Goal: Task Accomplishment & Management: Manage account settings

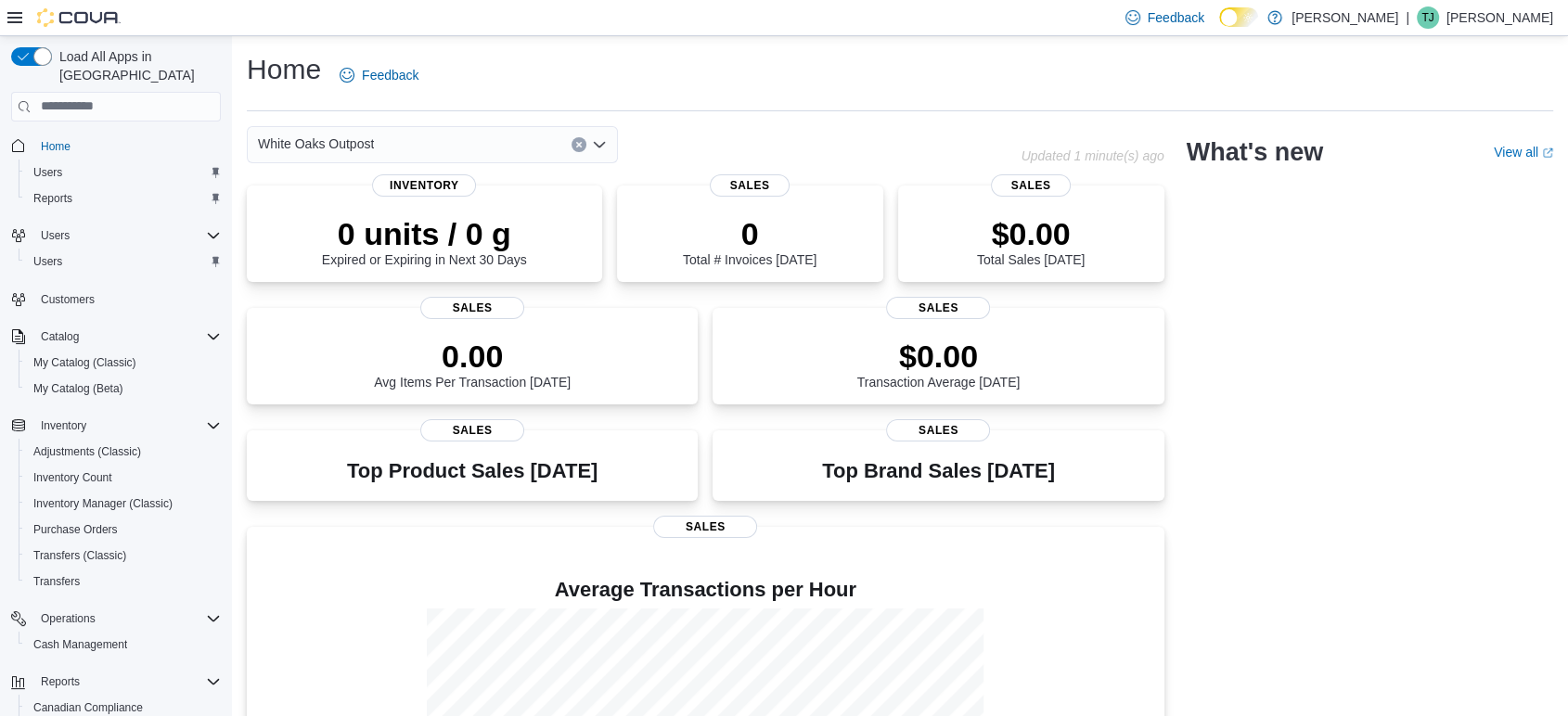
click at [416, 137] on div "White Oaks Outpost" at bounding box center [433, 145] width 371 height 37
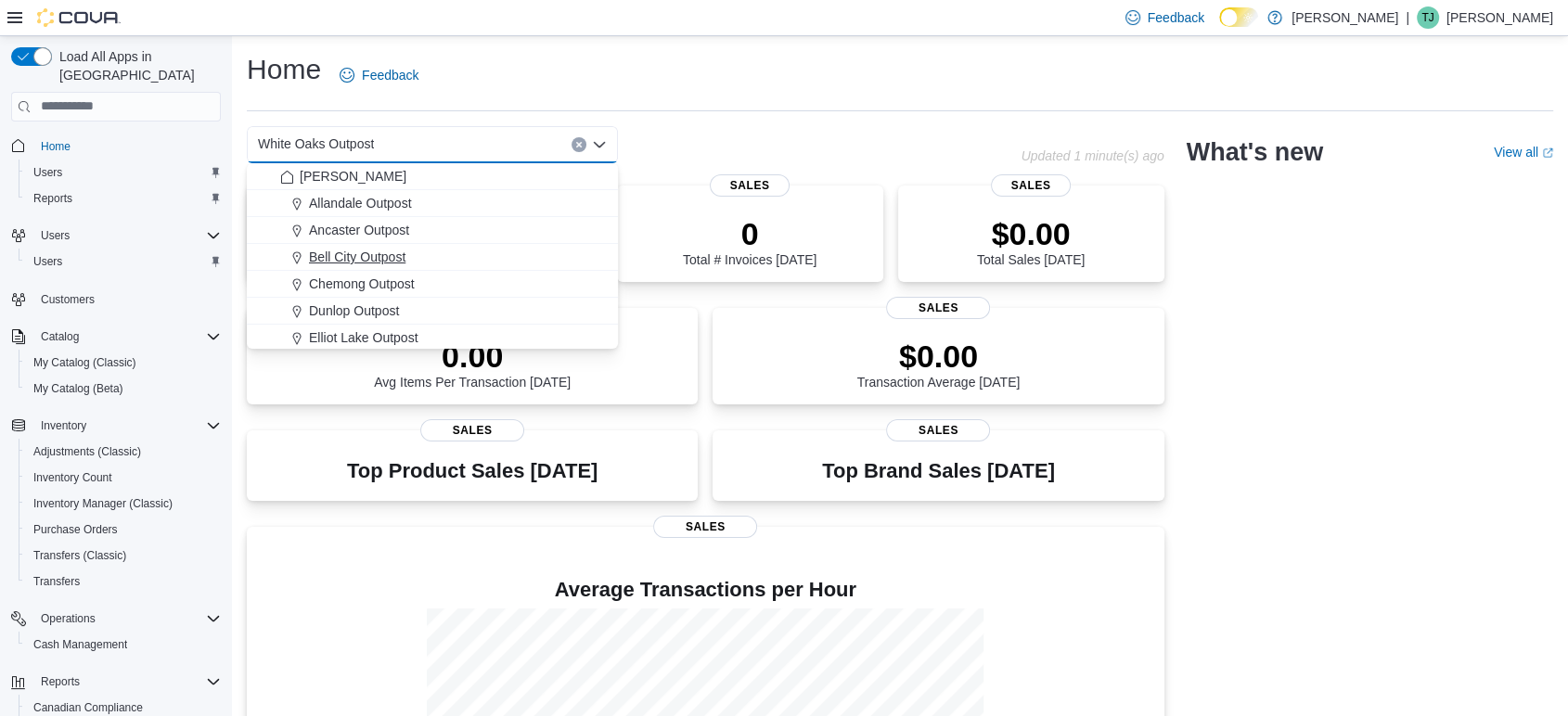
click at [342, 259] on span "Bell City Outpost" at bounding box center [358, 258] width 97 height 19
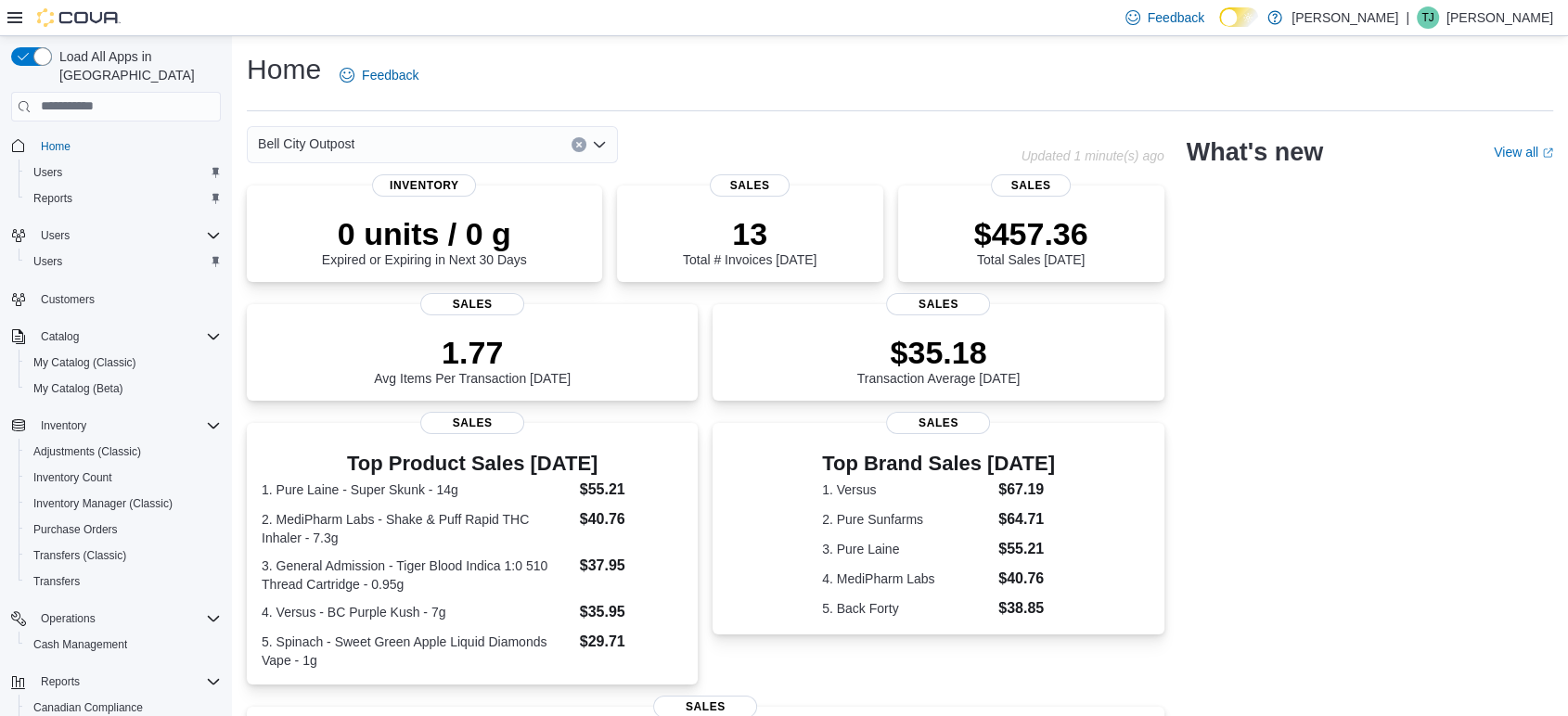
click at [575, 145] on icon "Clear input" at bounding box center [579, 145] width 8 height 8
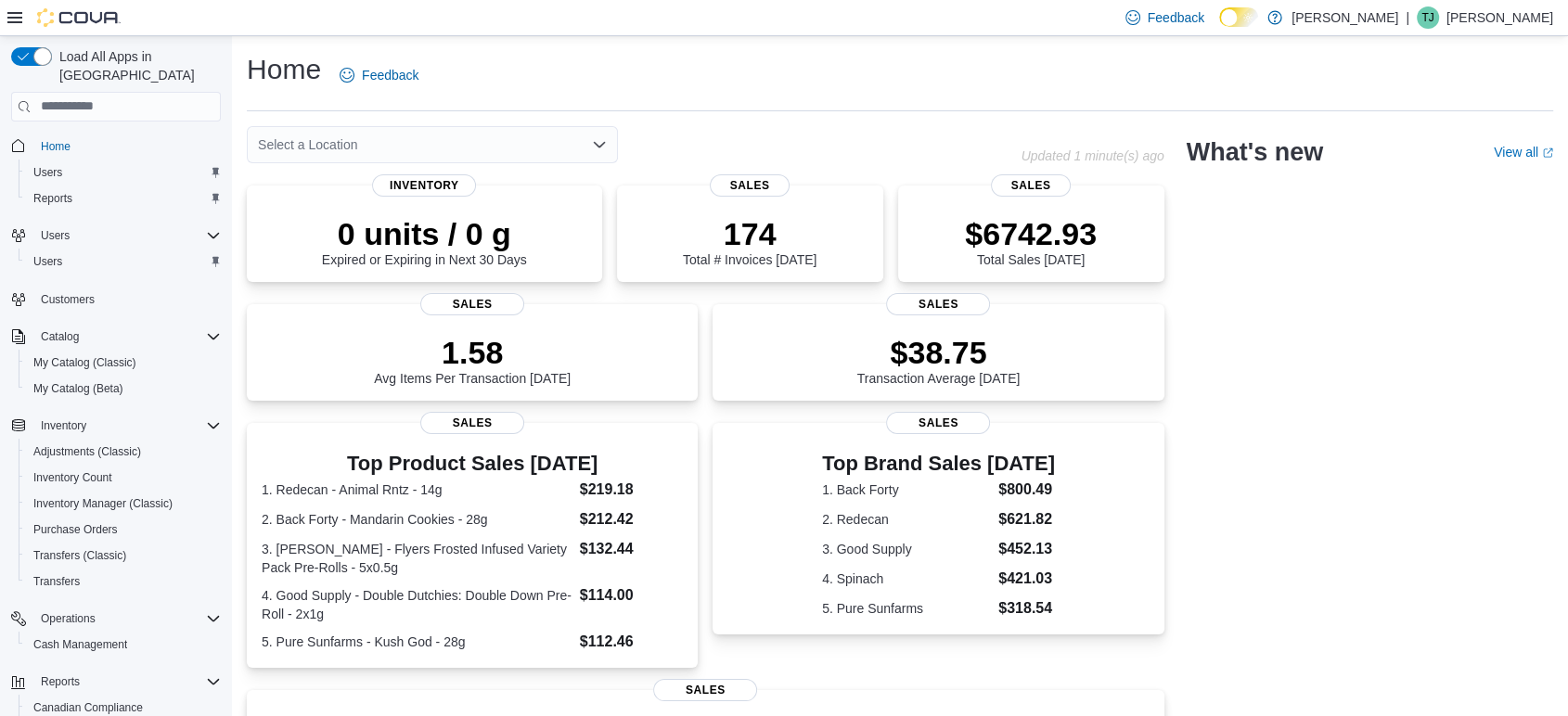
click at [584, 47] on div "Home Feedback Select a Location Updated 1 minute(s) ago 0 units / 0 g Expired o…" at bounding box center [900, 558] width 1336 height 1044
click at [97, 549] on span "Transfers (Classic)" at bounding box center [80, 556] width 93 height 15
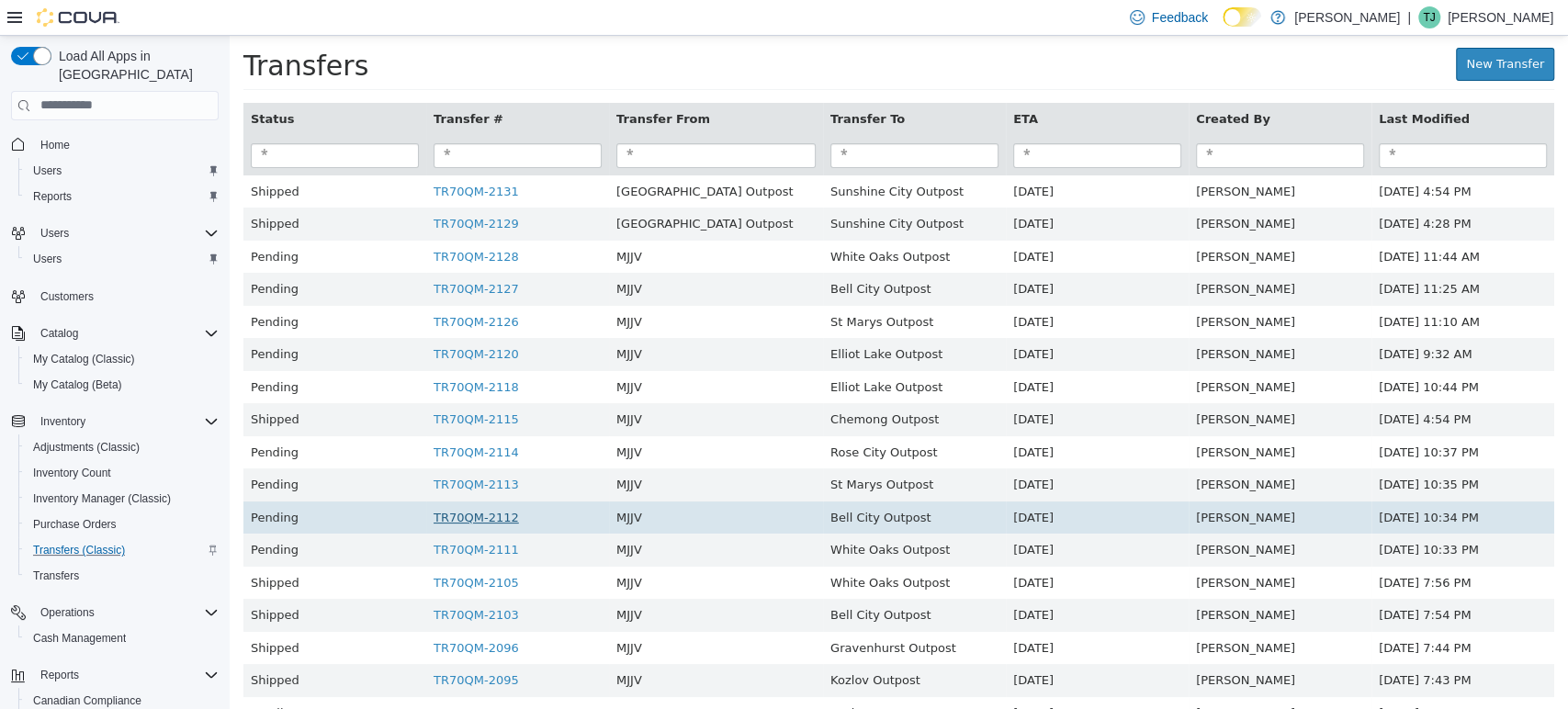
scroll to position [73, 0]
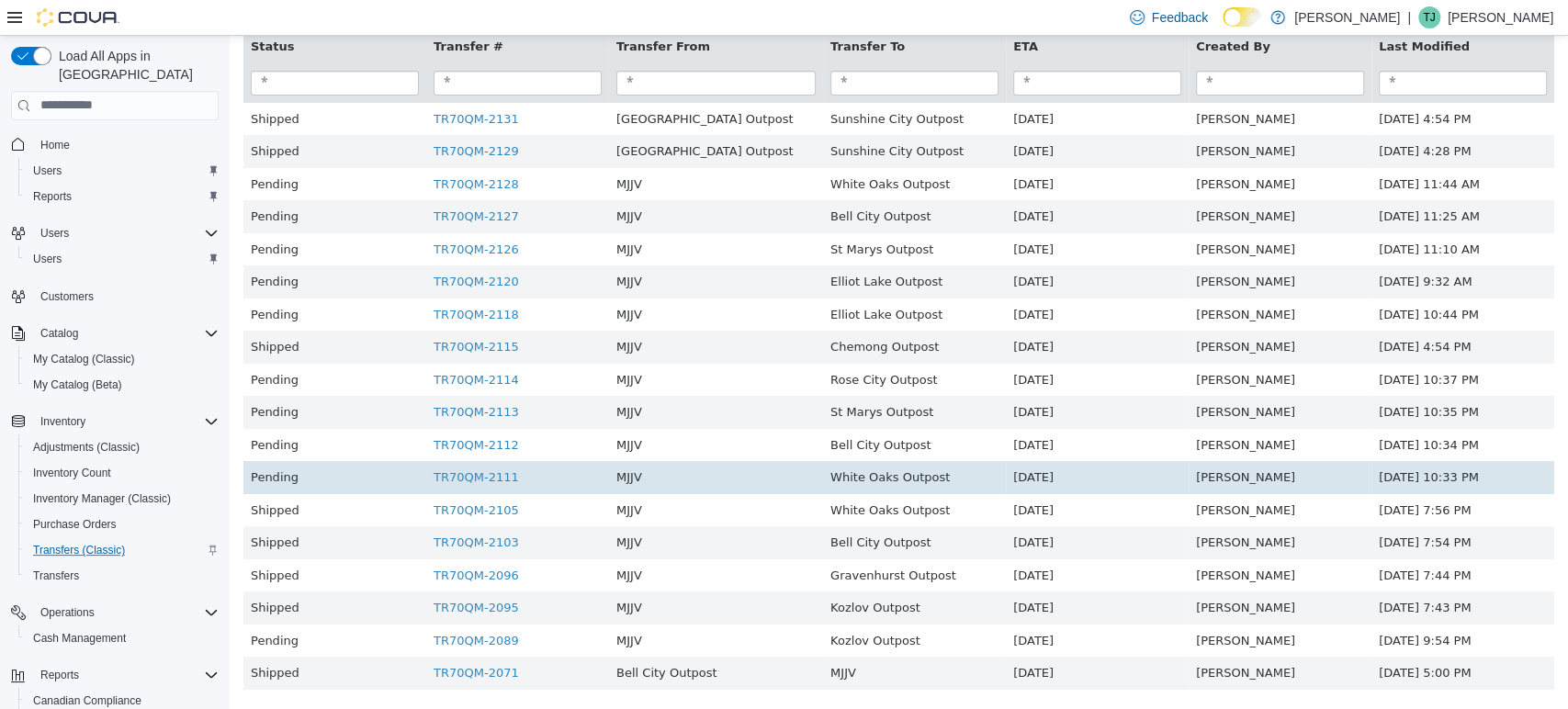
click at [491, 467] on td "TR70QM-2111" at bounding box center [518, 476] width 183 height 33
click at [492, 471] on link "TR70QM-2111" at bounding box center [476, 476] width 86 height 14
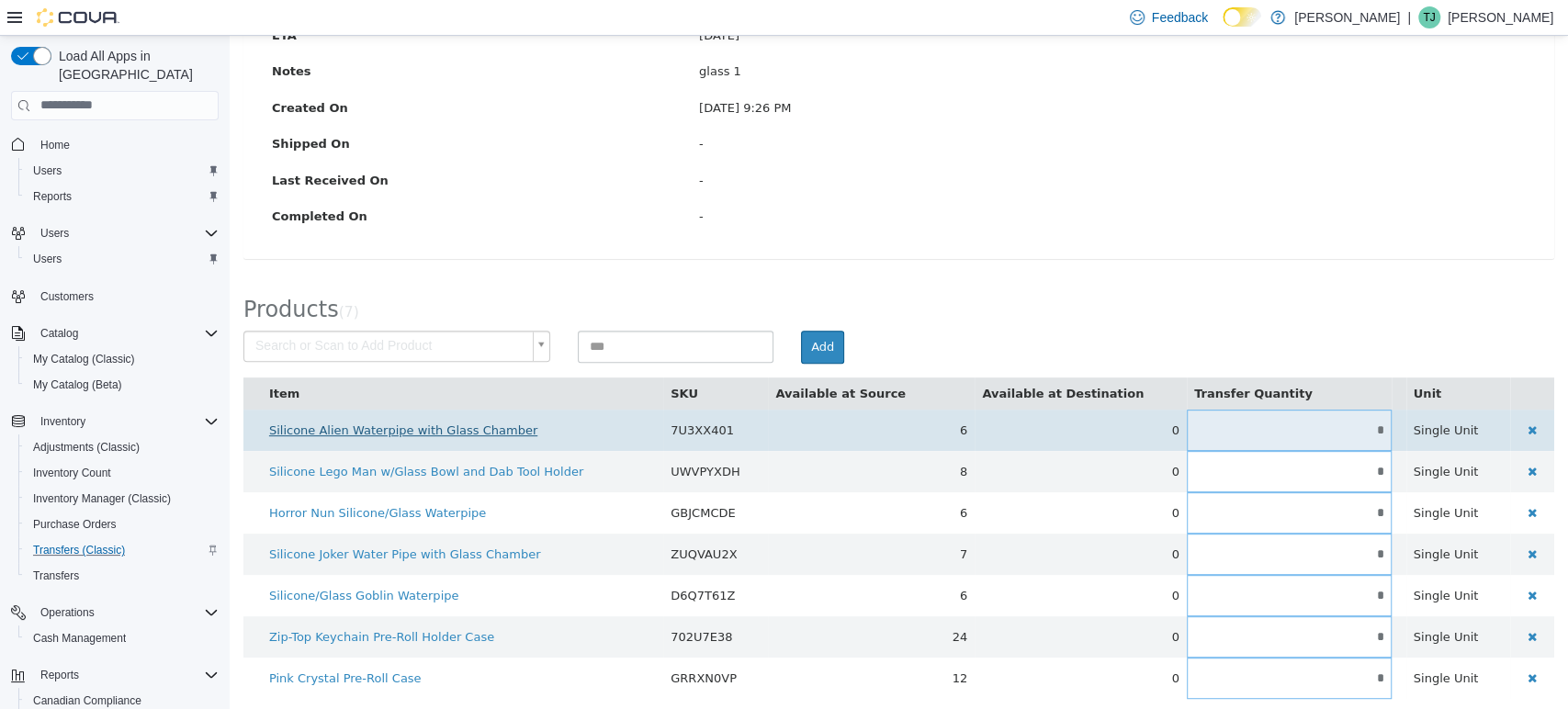
scroll to position [314, 0]
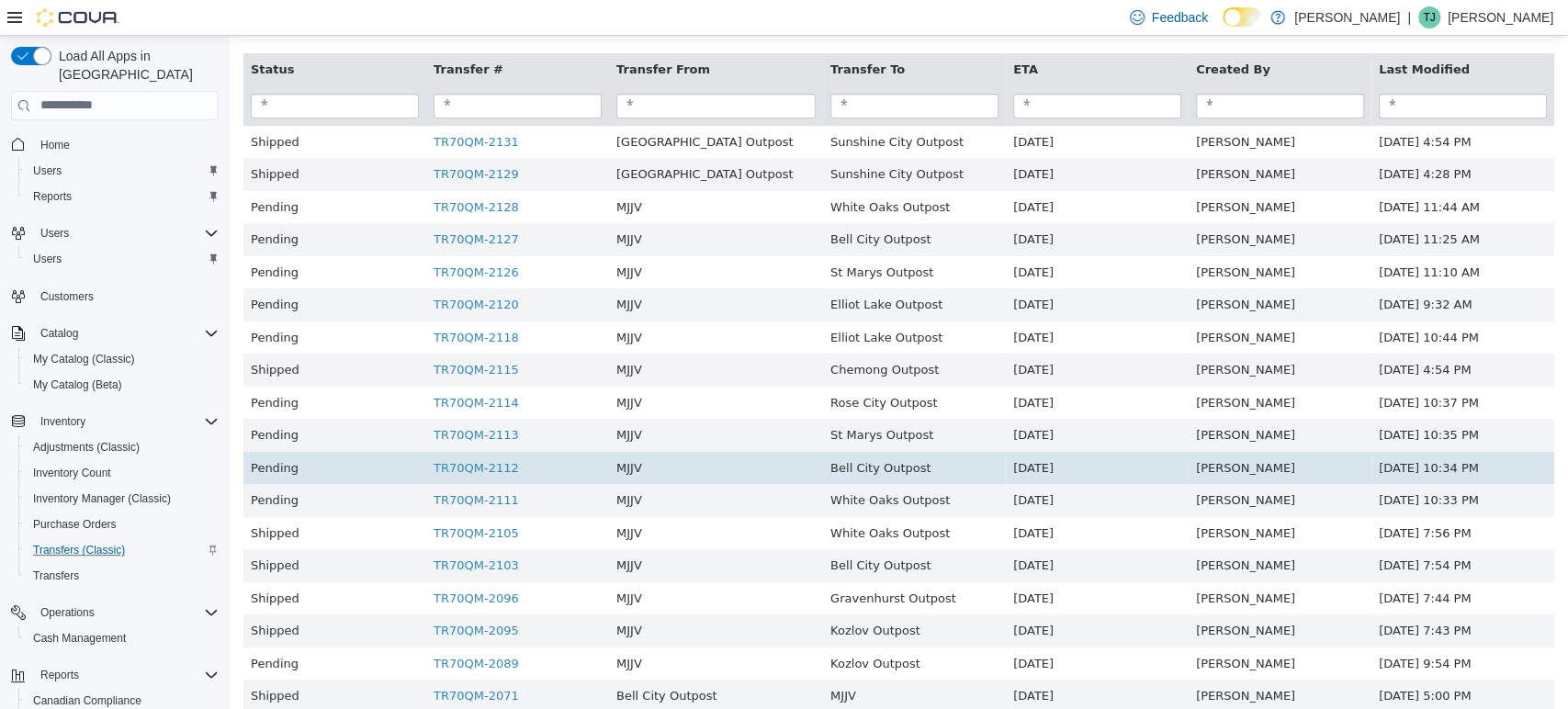
scroll to position [73, 0]
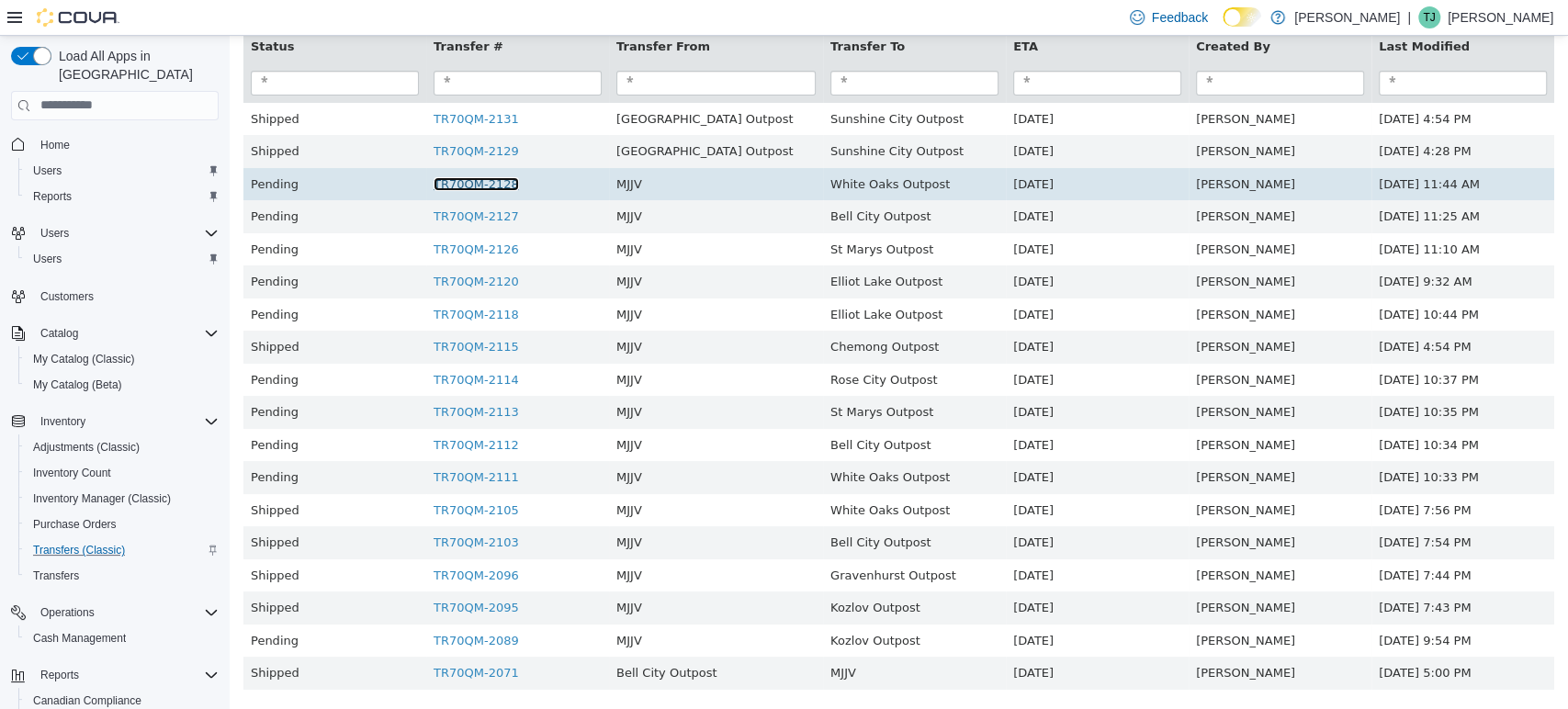
click at [473, 179] on link "TR70QM-2128" at bounding box center [476, 183] width 86 height 14
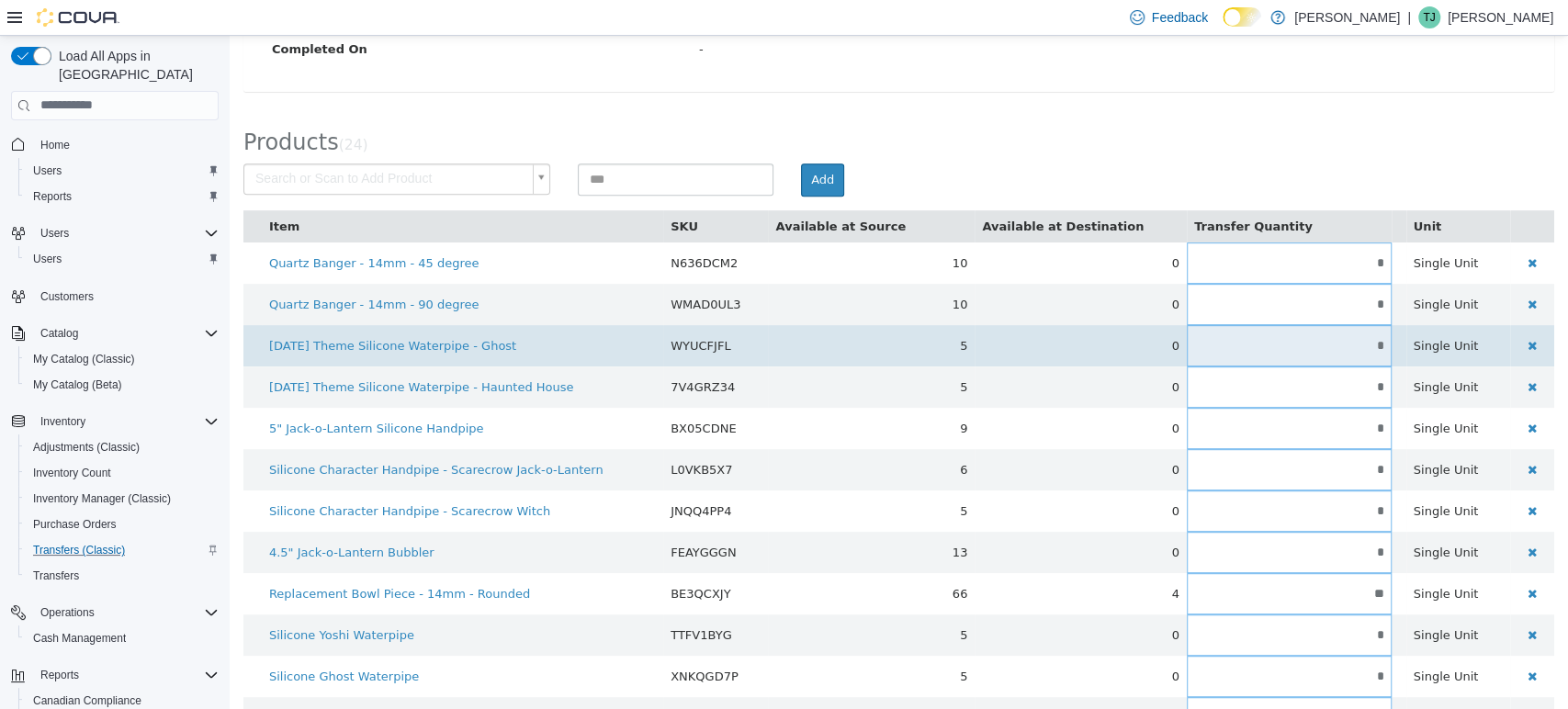
scroll to position [510, 0]
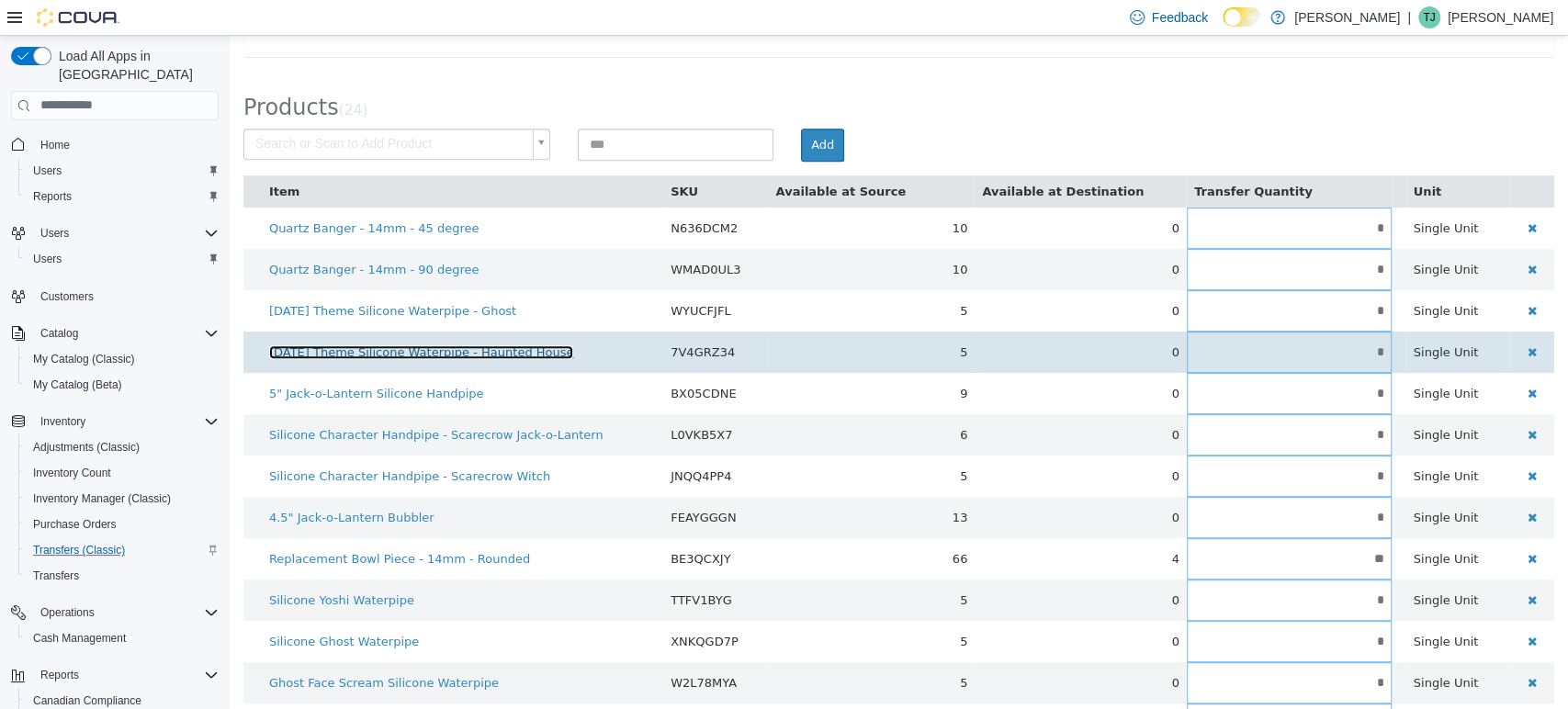
click at [532, 345] on link "[DATE] Theme Silicone Waterpipe - Haunted House" at bounding box center [422, 351] width 305 height 14
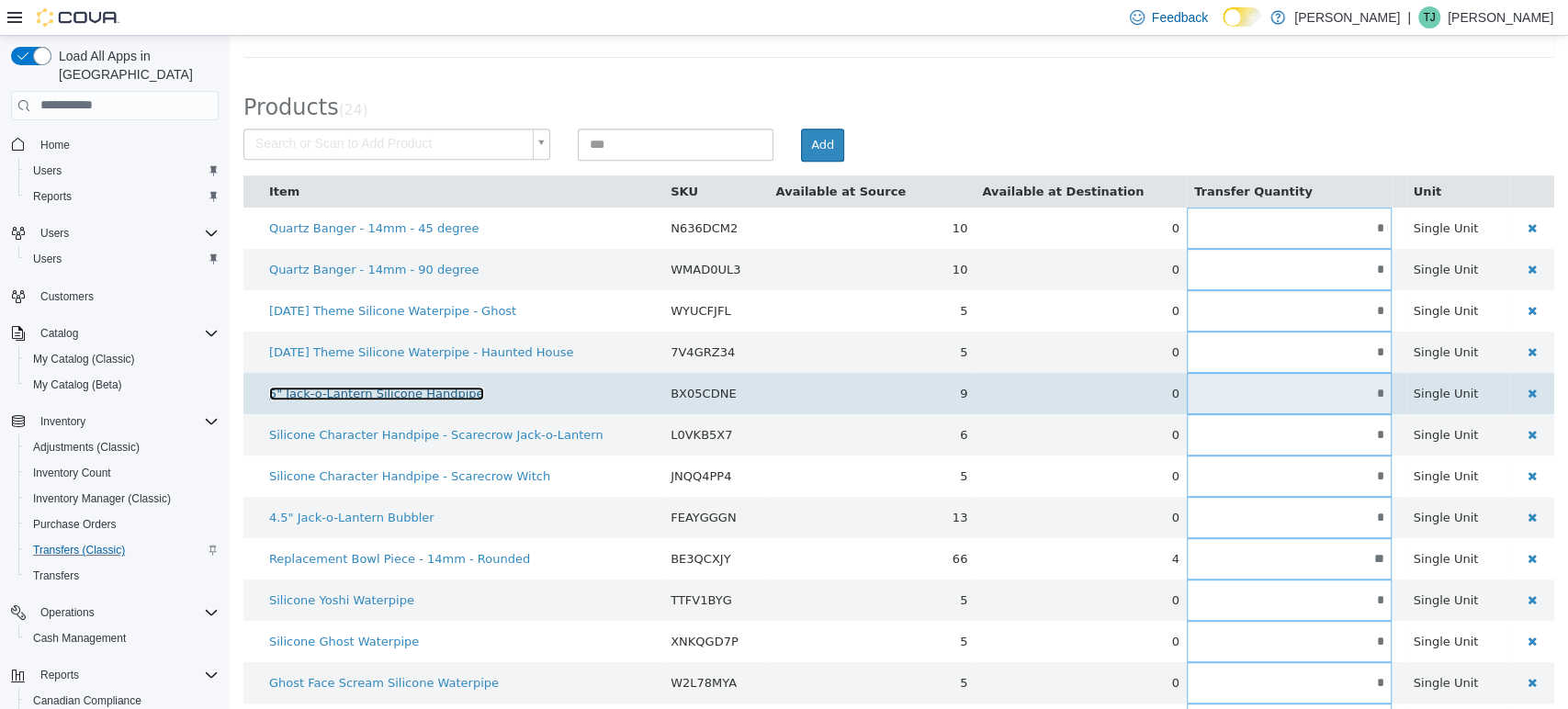
click at [305, 390] on link "5" Jack-o-Lantern Silicone Handpipe" at bounding box center [376, 393] width 215 height 14
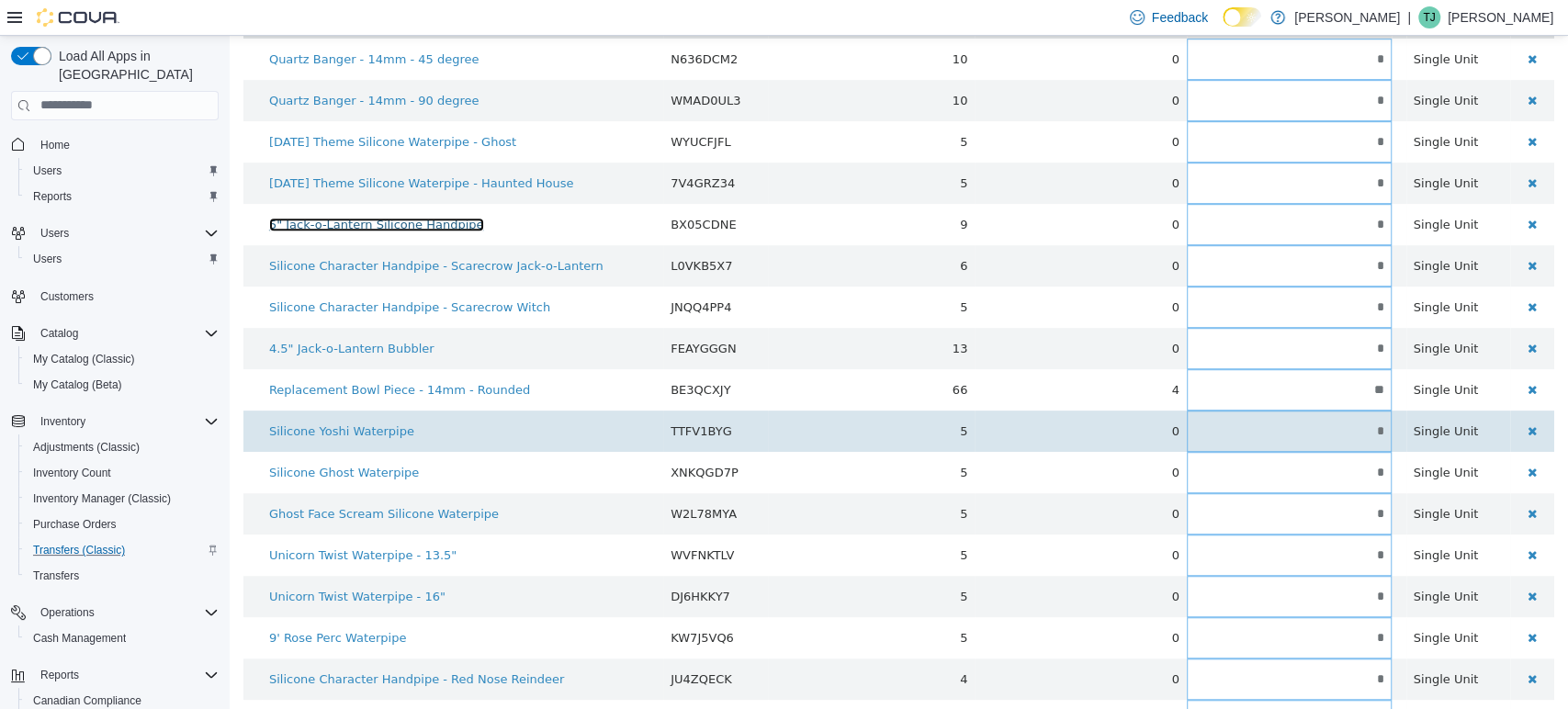
scroll to position [714, 0]
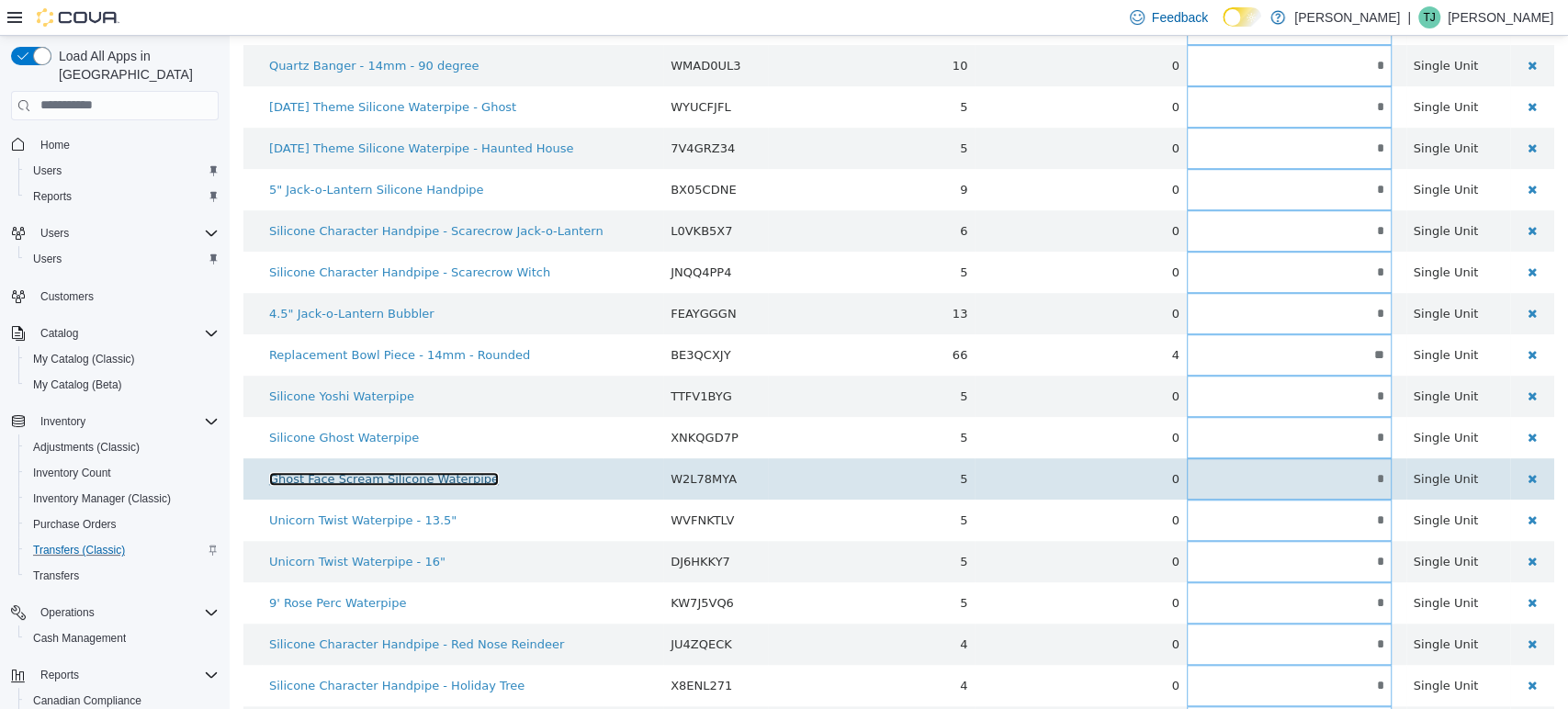
click at [366, 472] on link "Ghost Face Scream Silicone Waterpipe" at bounding box center [384, 478] width 230 height 14
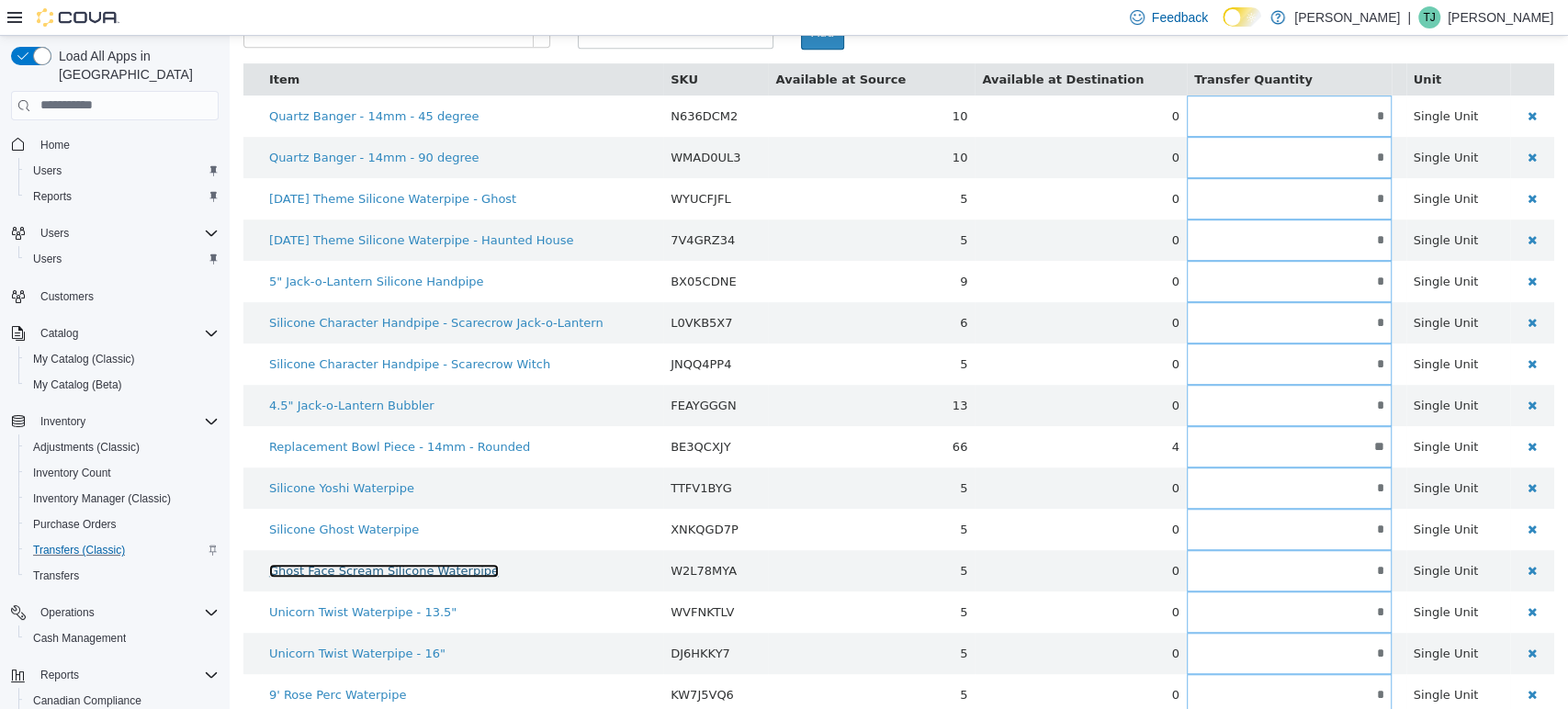
scroll to position [0, 0]
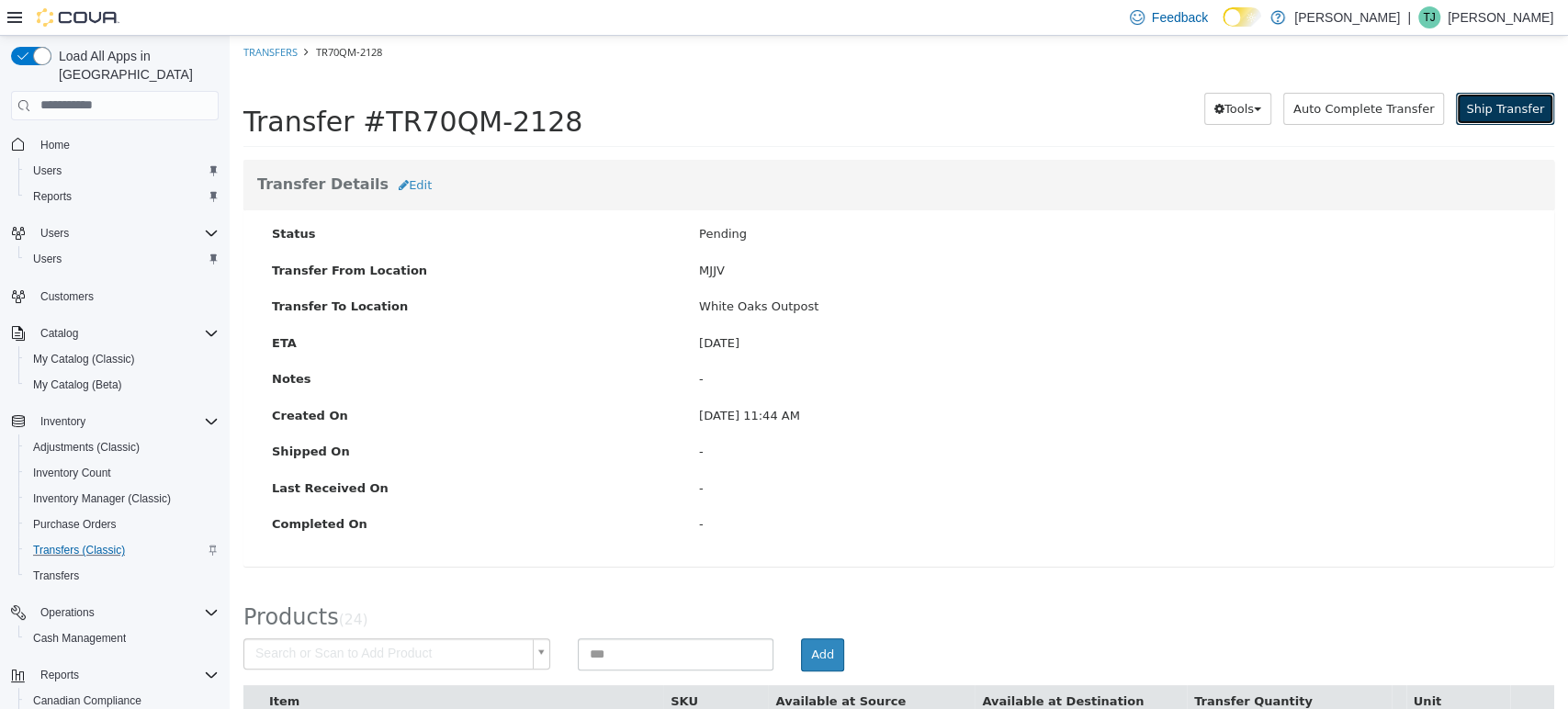
click at [1502, 118] on button "Ship Transfer" at bounding box center [1505, 108] width 98 height 33
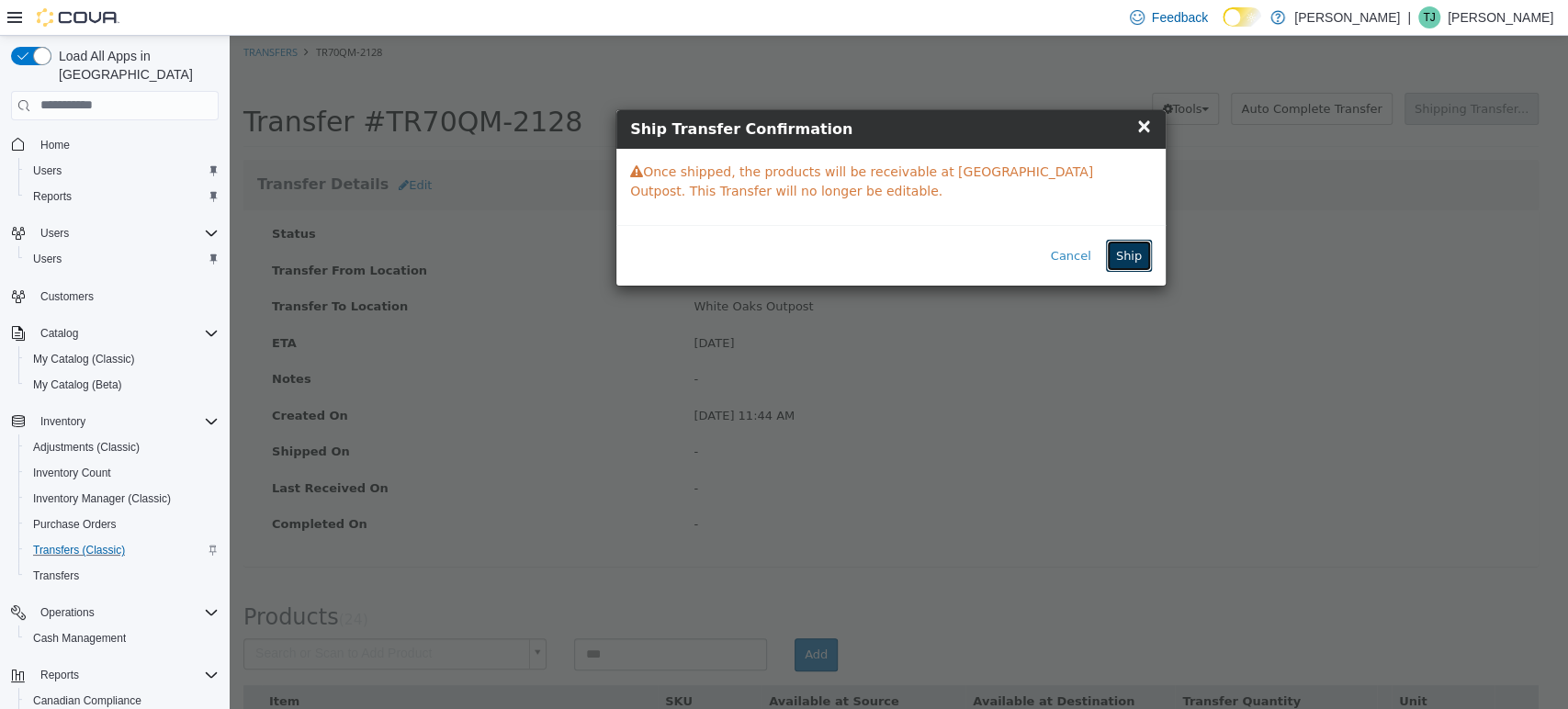
click at [1128, 250] on button "Ship" at bounding box center [1128, 255] width 46 height 33
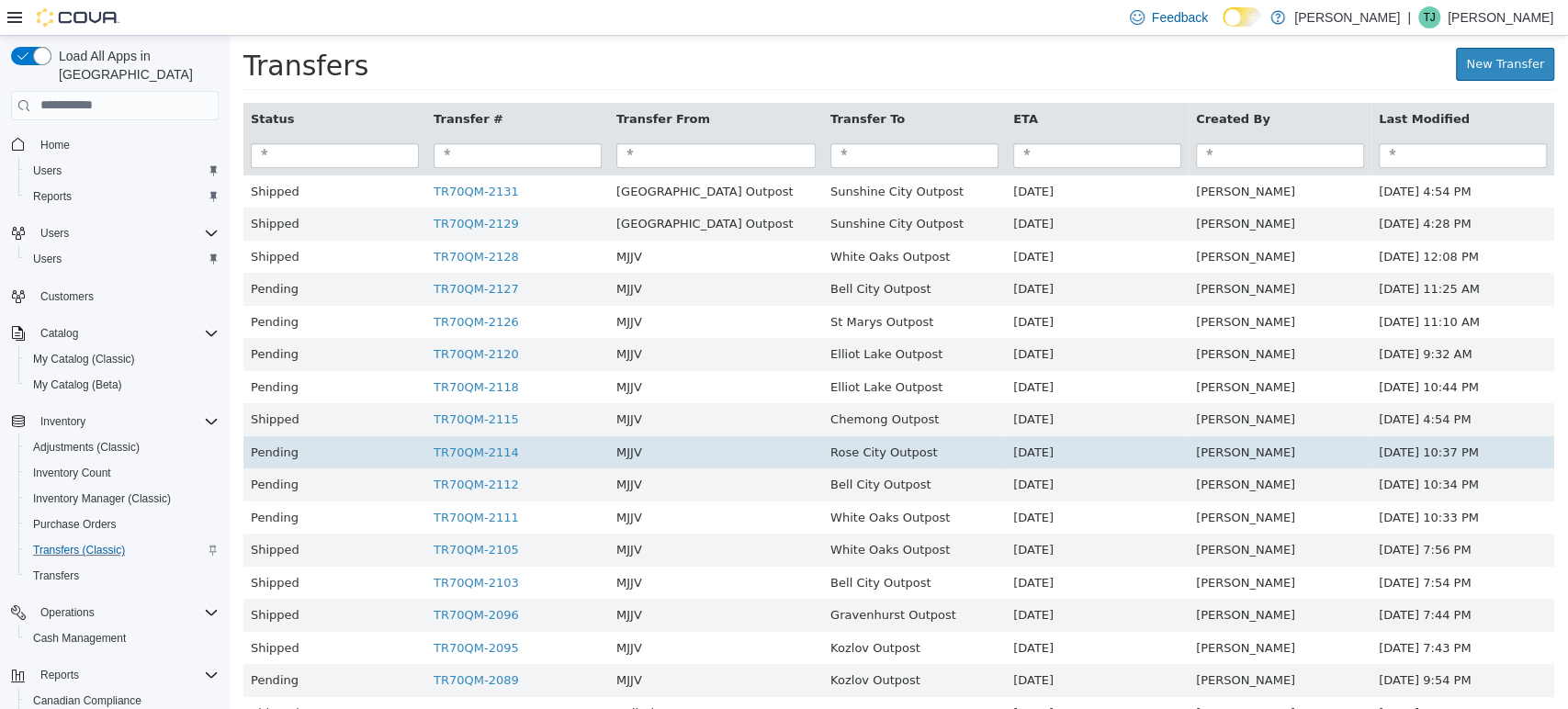
scroll to position [41, 0]
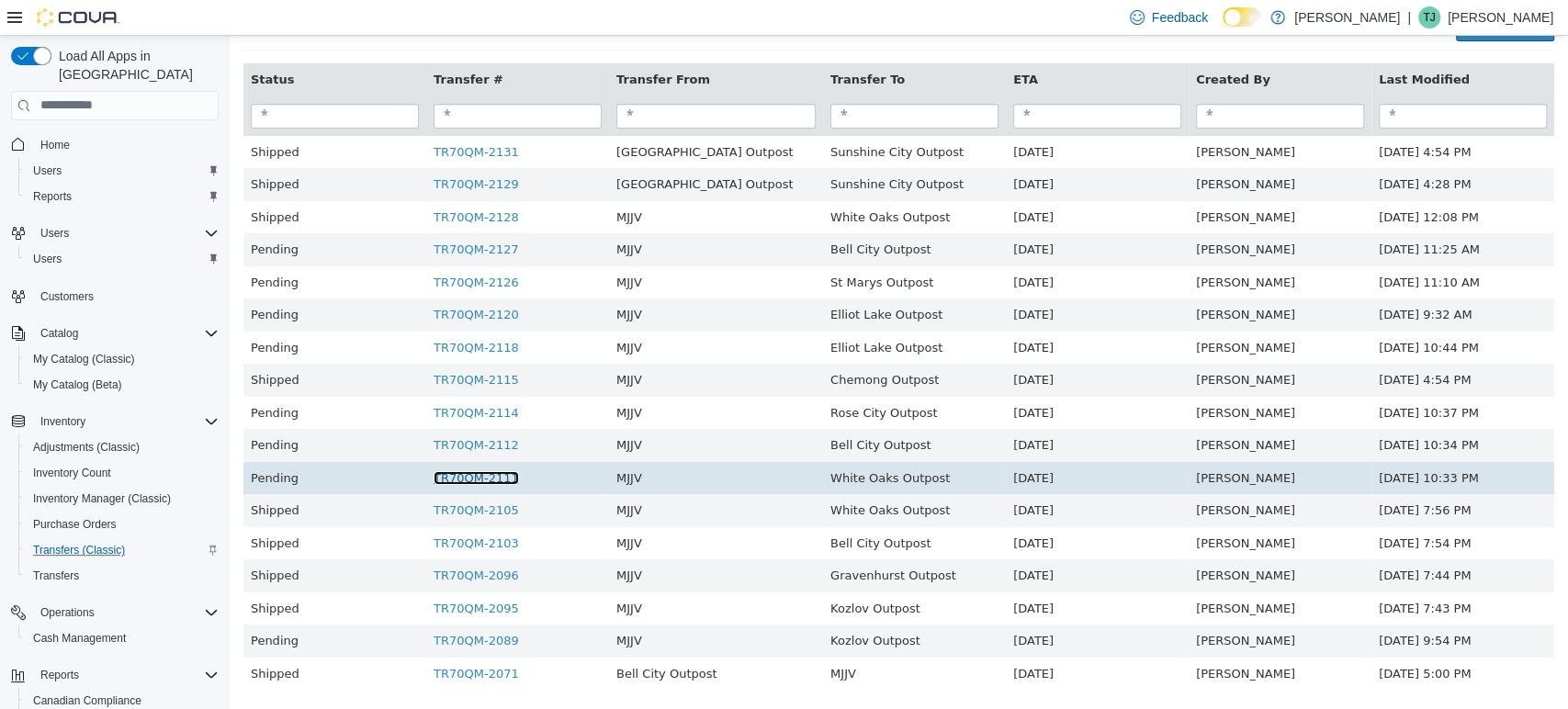
click at [477, 478] on link "TR70QM-2111" at bounding box center [476, 477] width 86 height 14
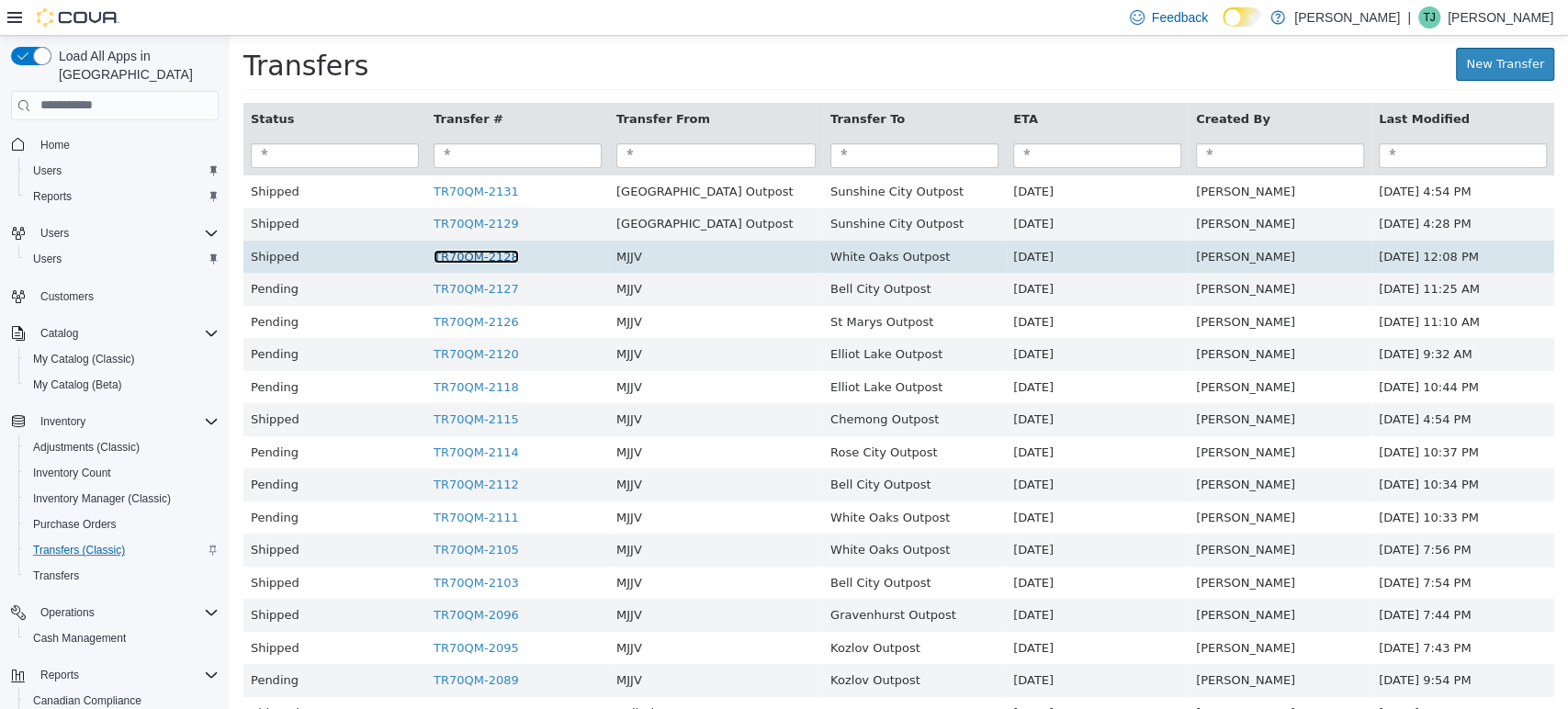
click at [496, 260] on link "TR70QM-2128" at bounding box center [476, 255] width 86 height 14
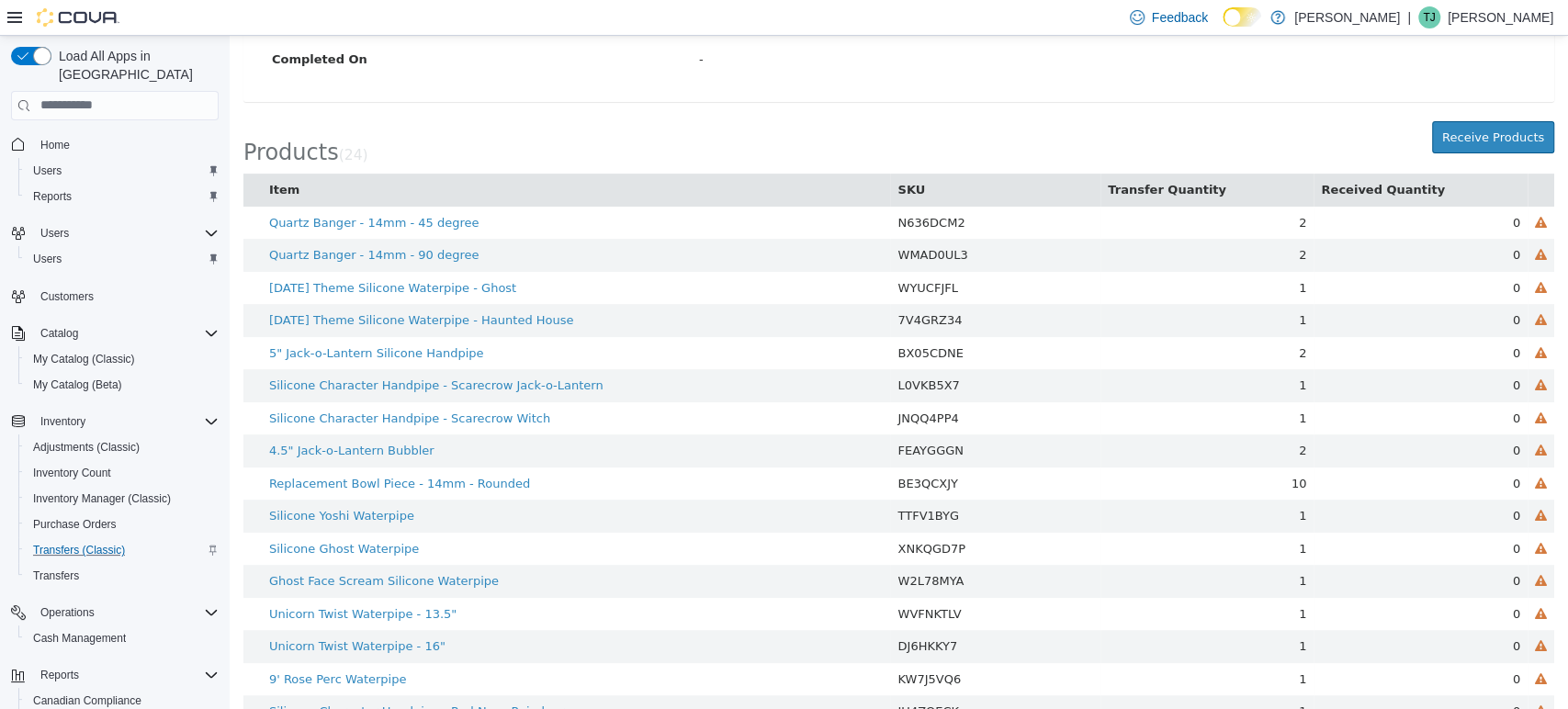
scroll to position [440, 0]
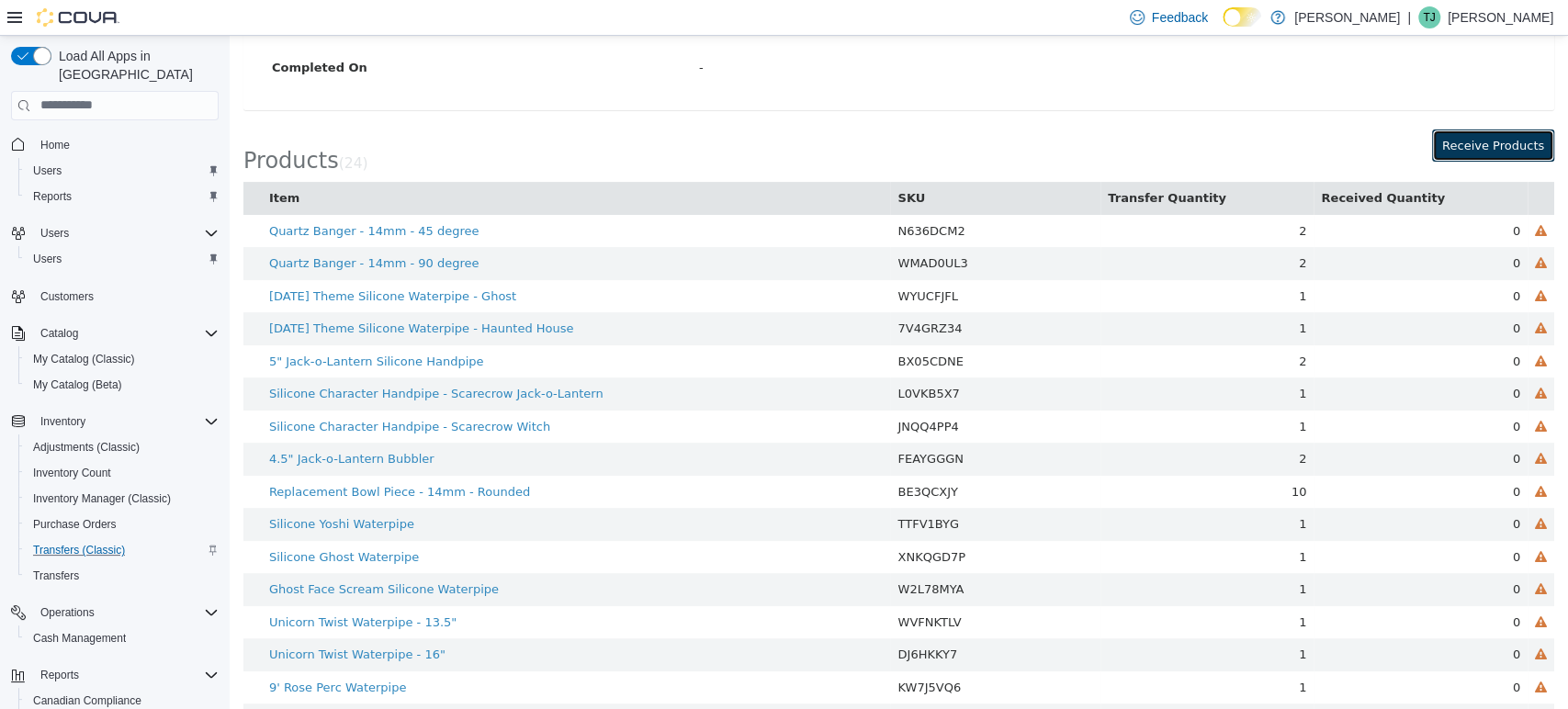
click at [1464, 147] on button "Receive Products" at bounding box center [1494, 145] width 122 height 33
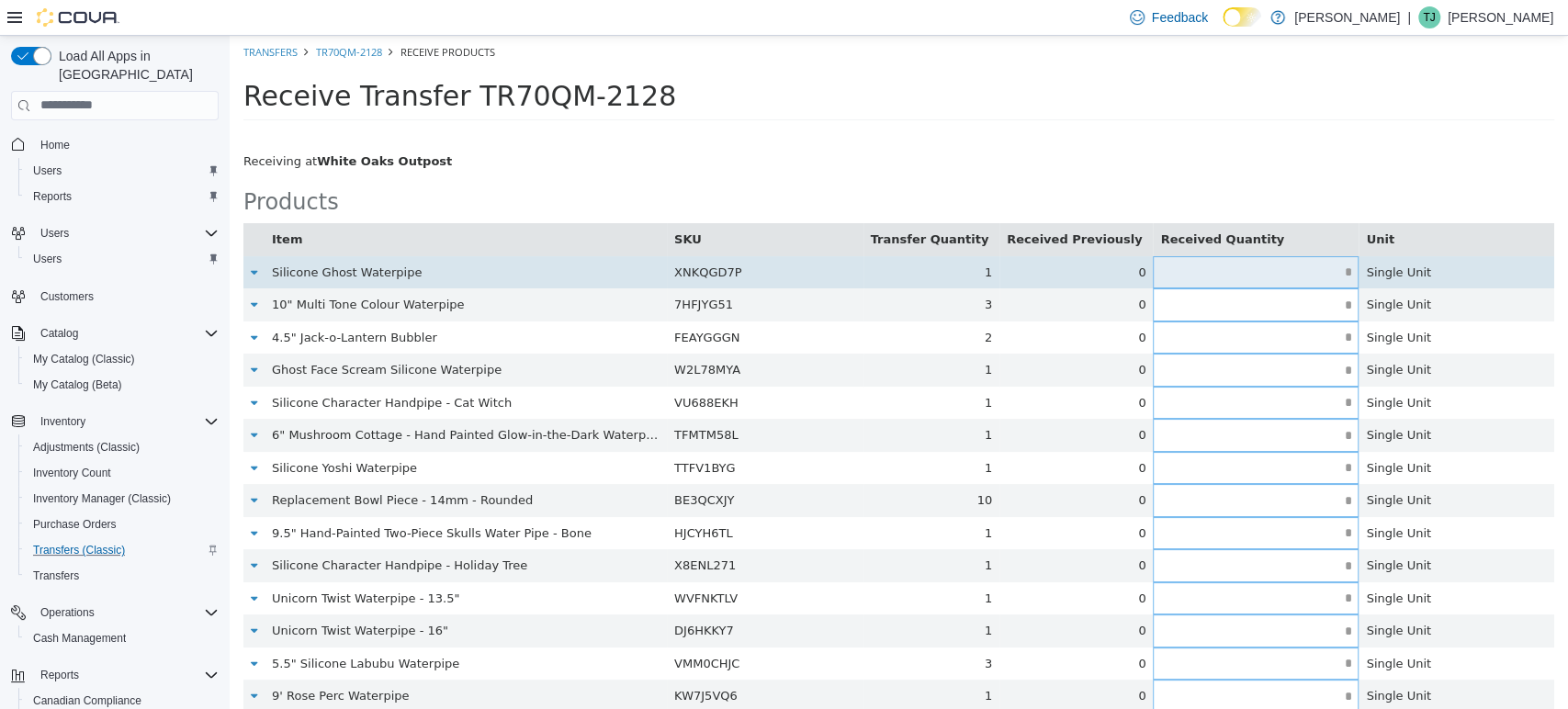
click at [1323, 273] on input "text" at bounding box center [1256, 271] width 206 height 14
type input "*"
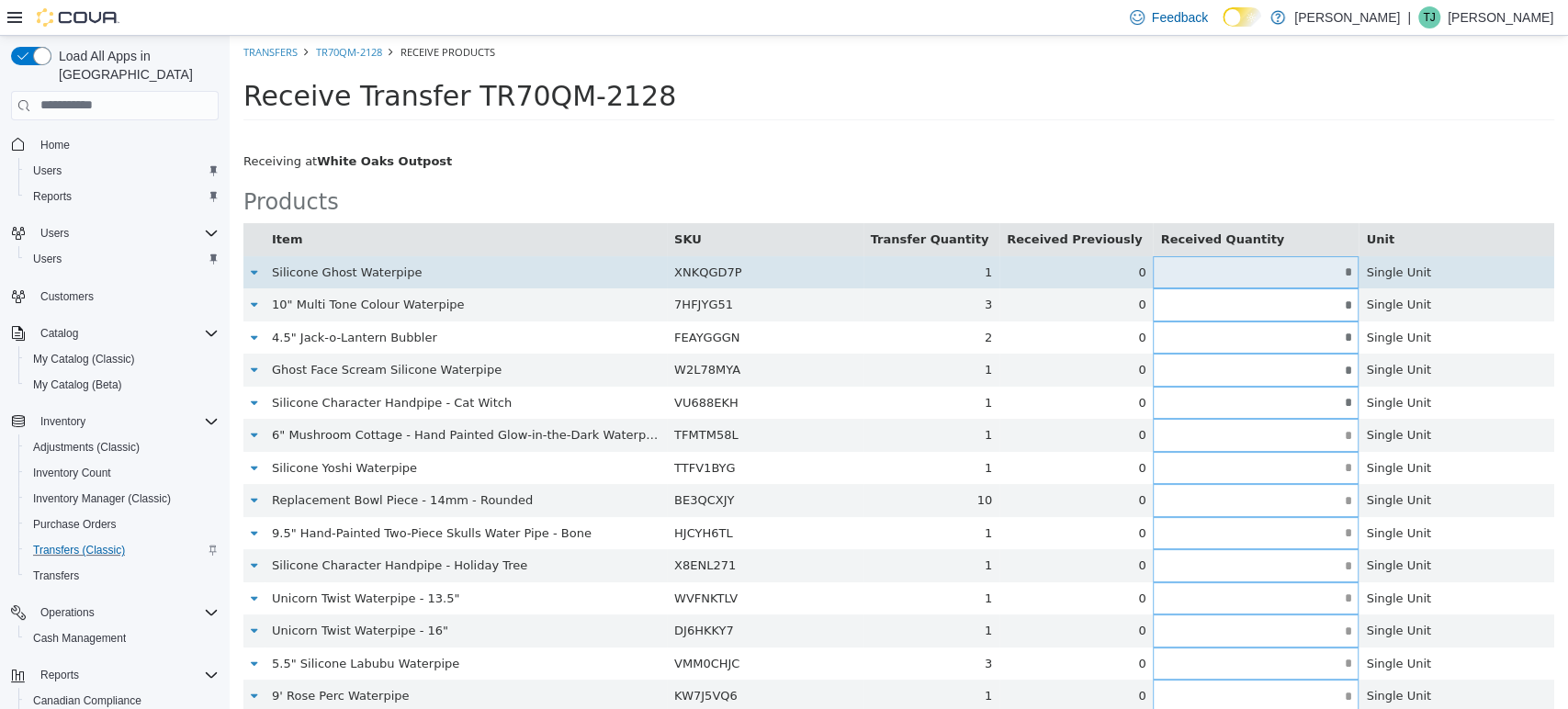
type input "*"
type input "**"
type input "*"
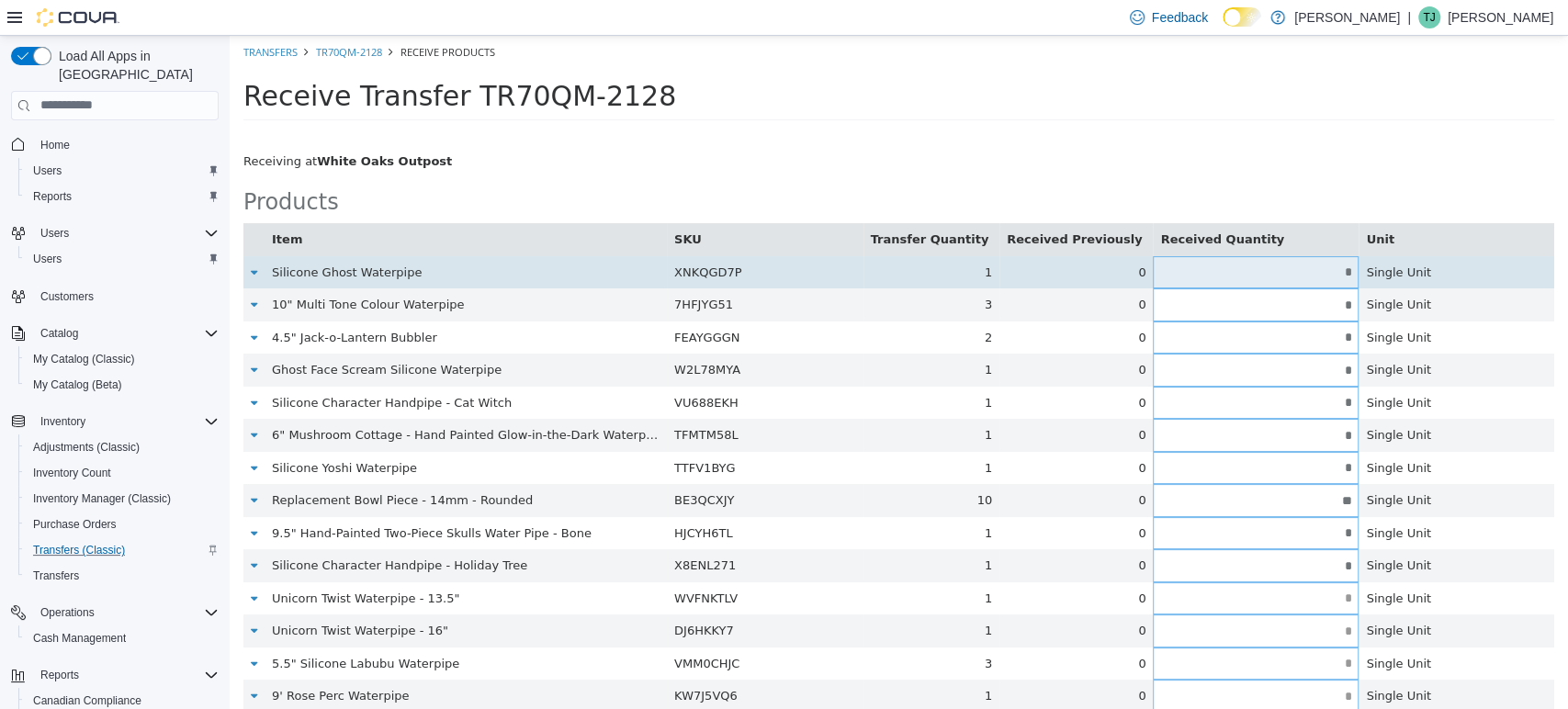
type input "*"
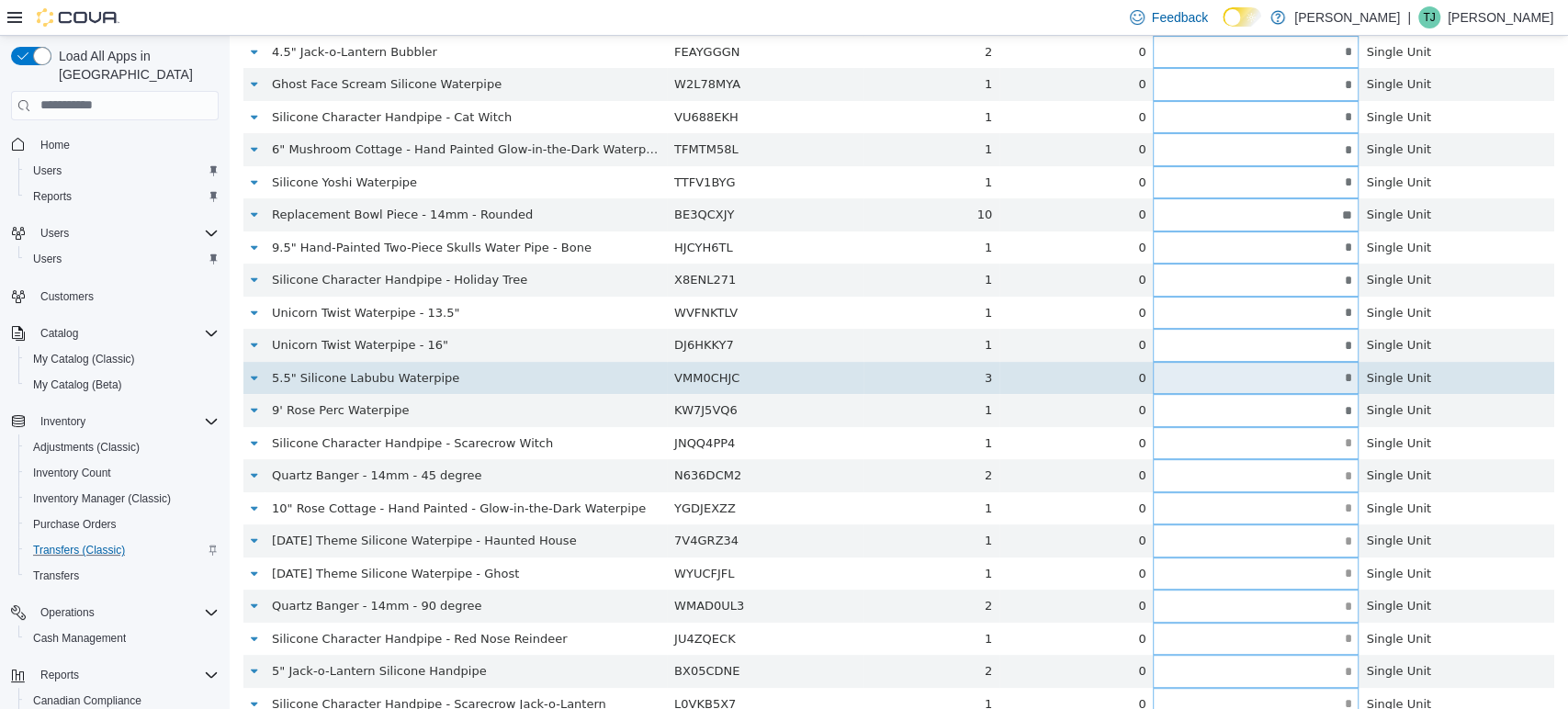
scroll to position [380, 0]
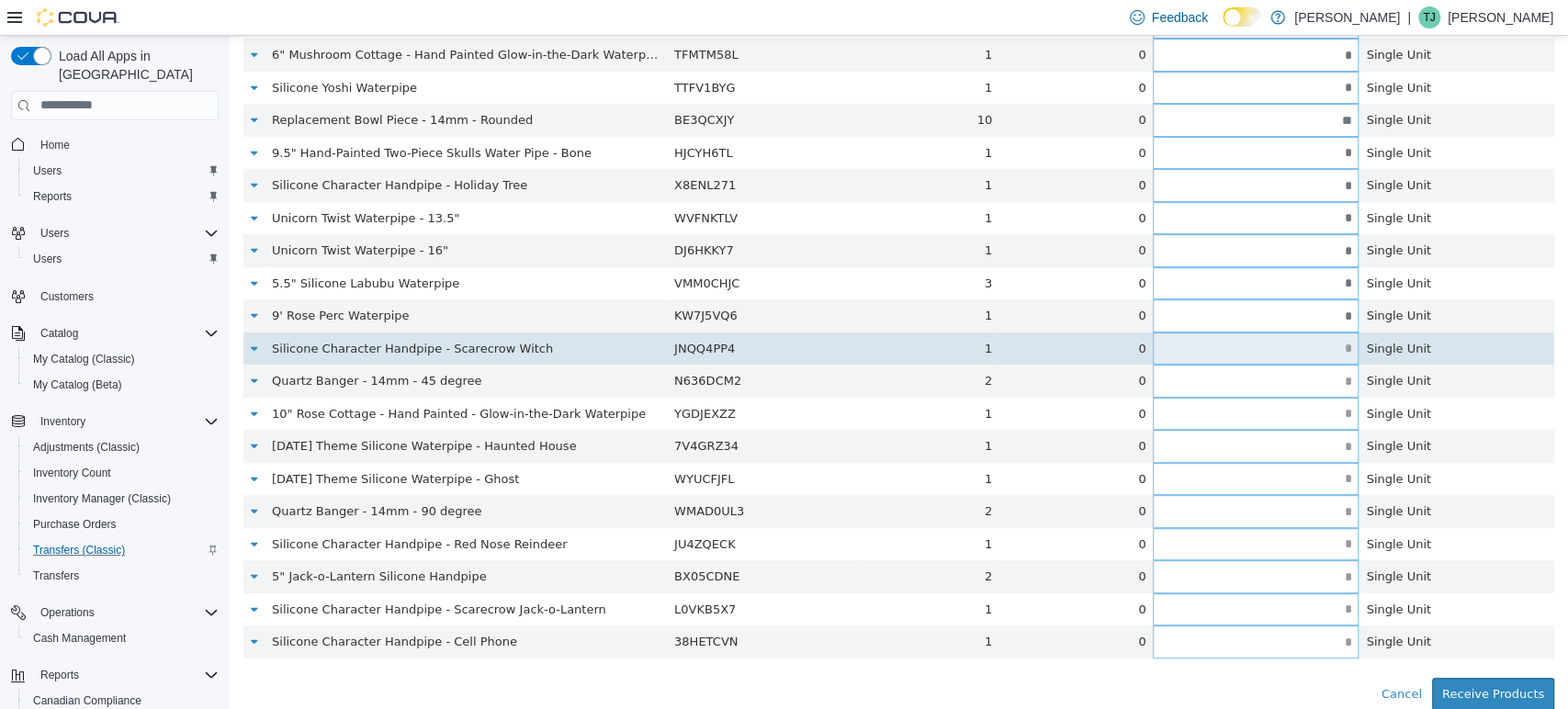
type input "*"
click at [1330, 347] on input "text" at bounding box center [1256, 347] width 206 height 14
type input "*"
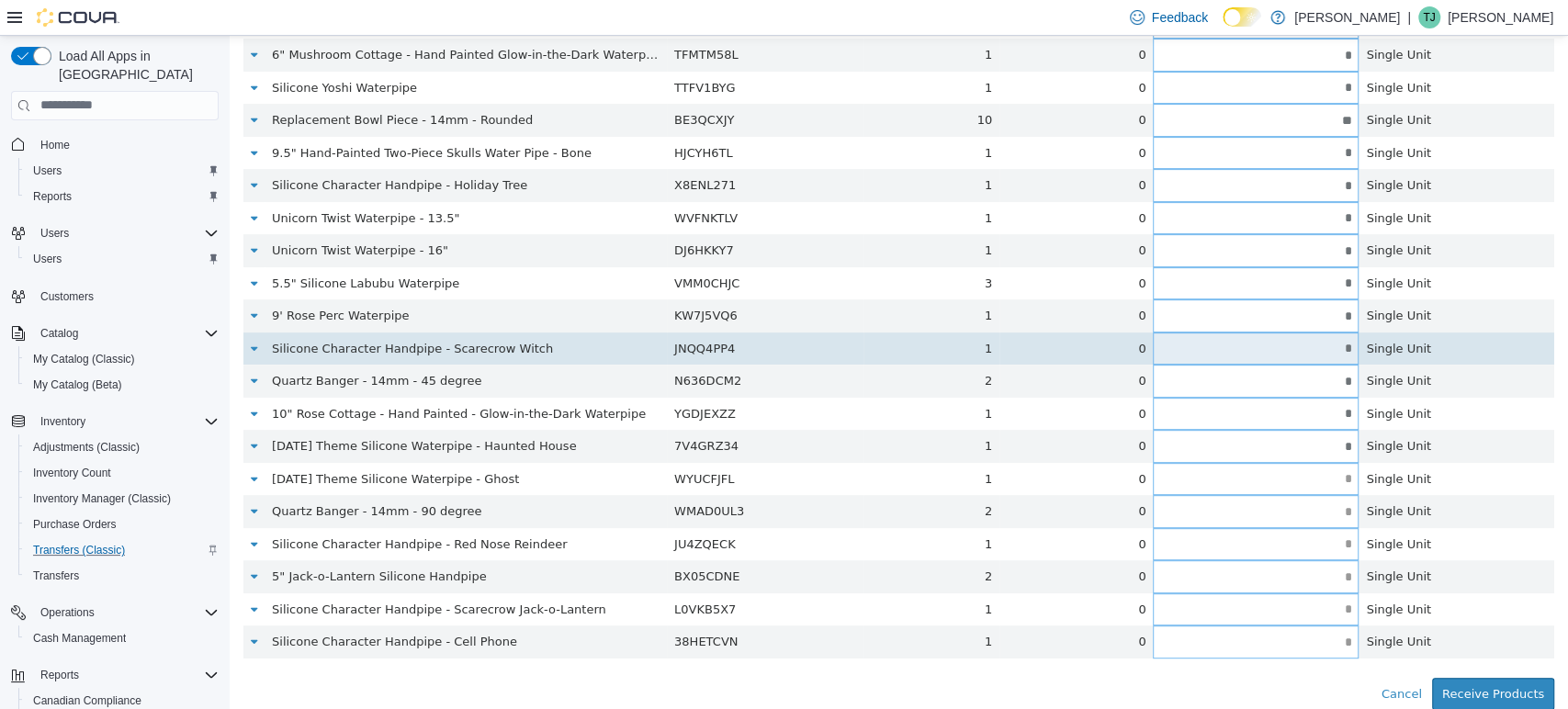
type input "*"
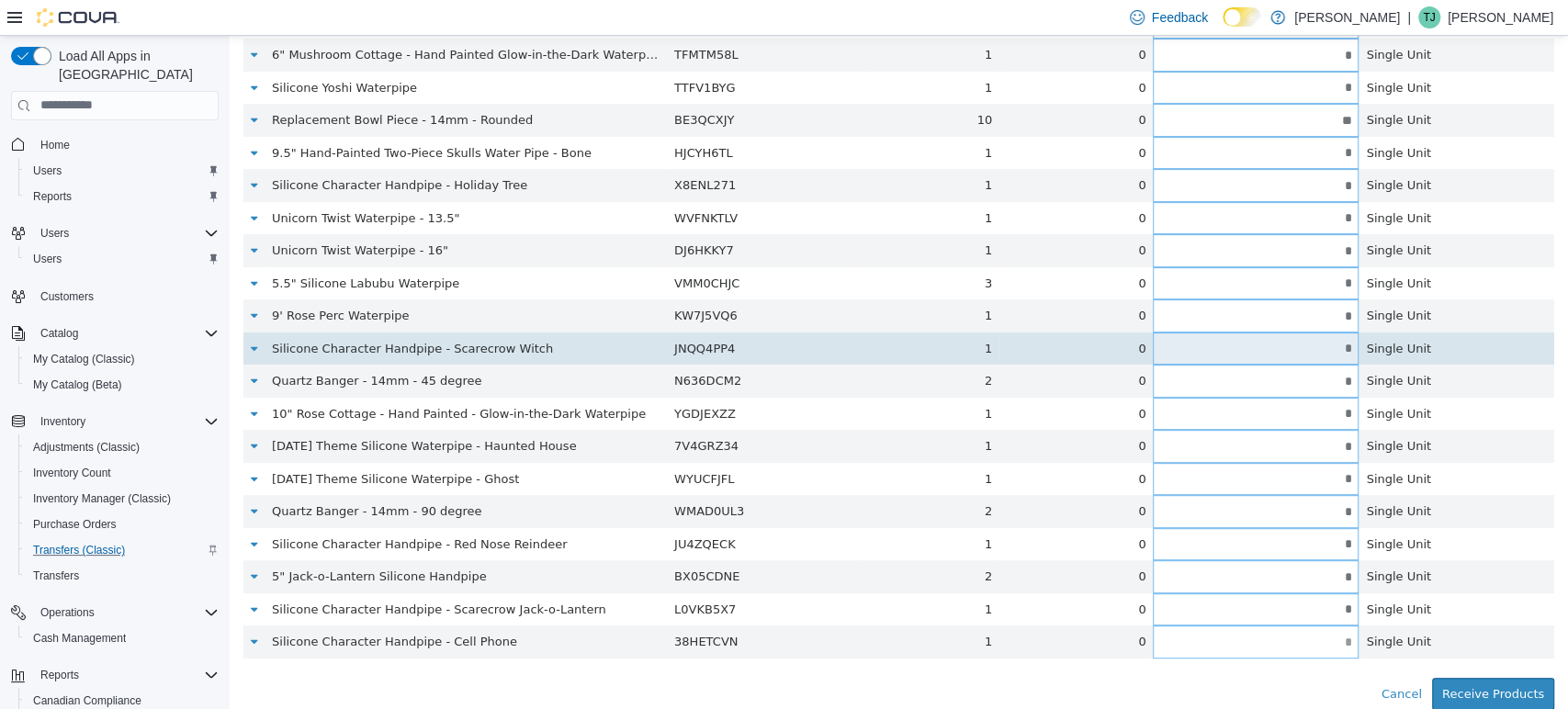
type input "*"
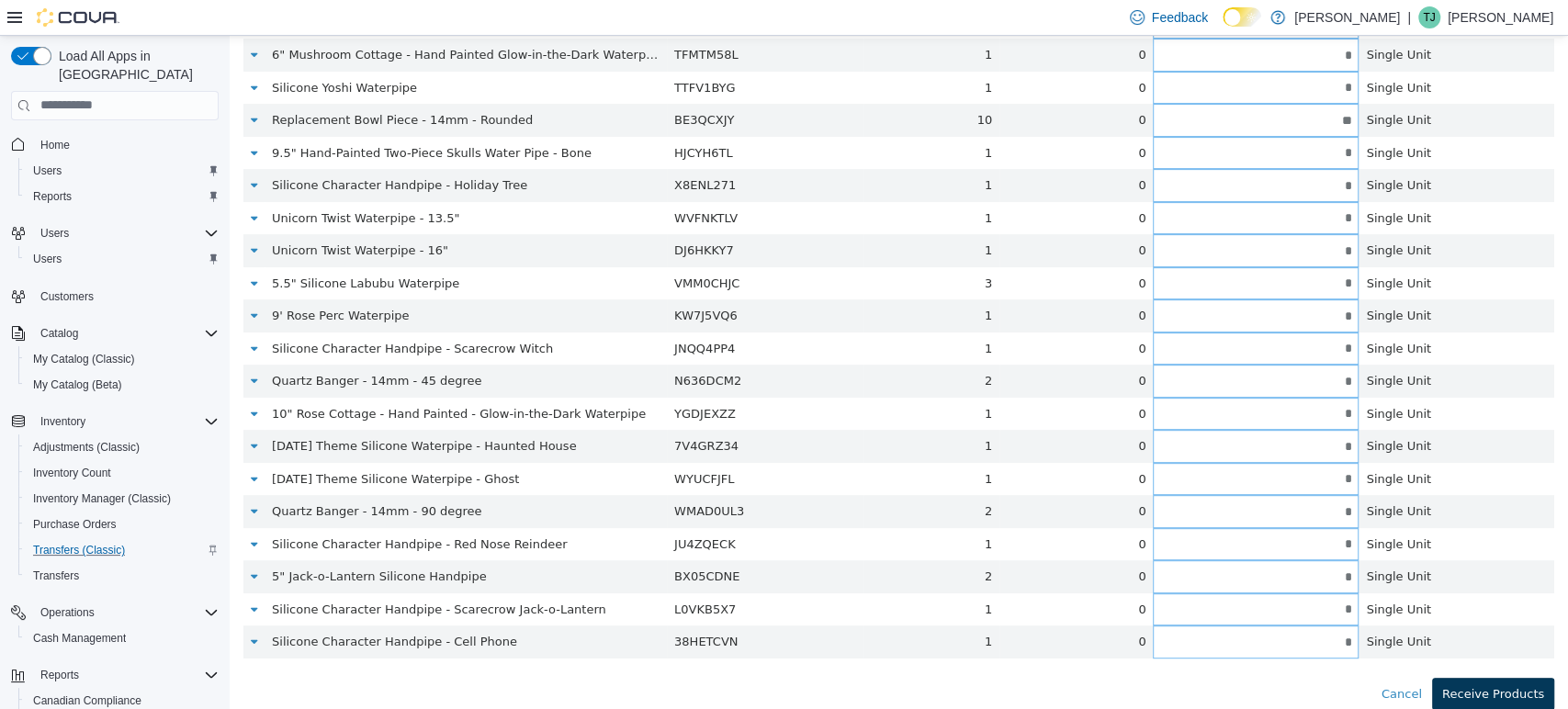
type input "*"
click at [1522, 693] on button "Receive Products" at bounding box center [1494, 693] width 122 height 33
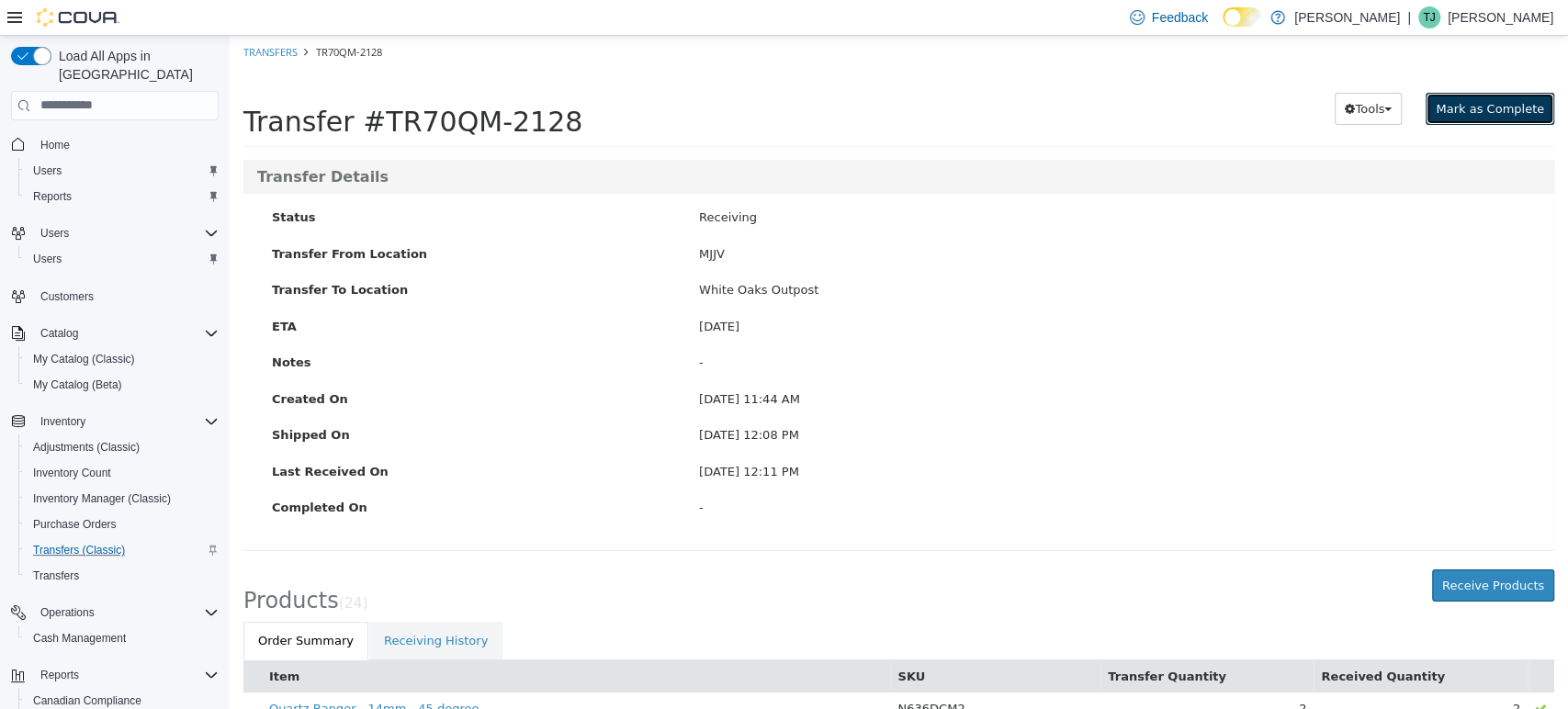
click at [1462, 108] on span "Mark as Complete" at bounding box center [1489, 107] width 108 height 14
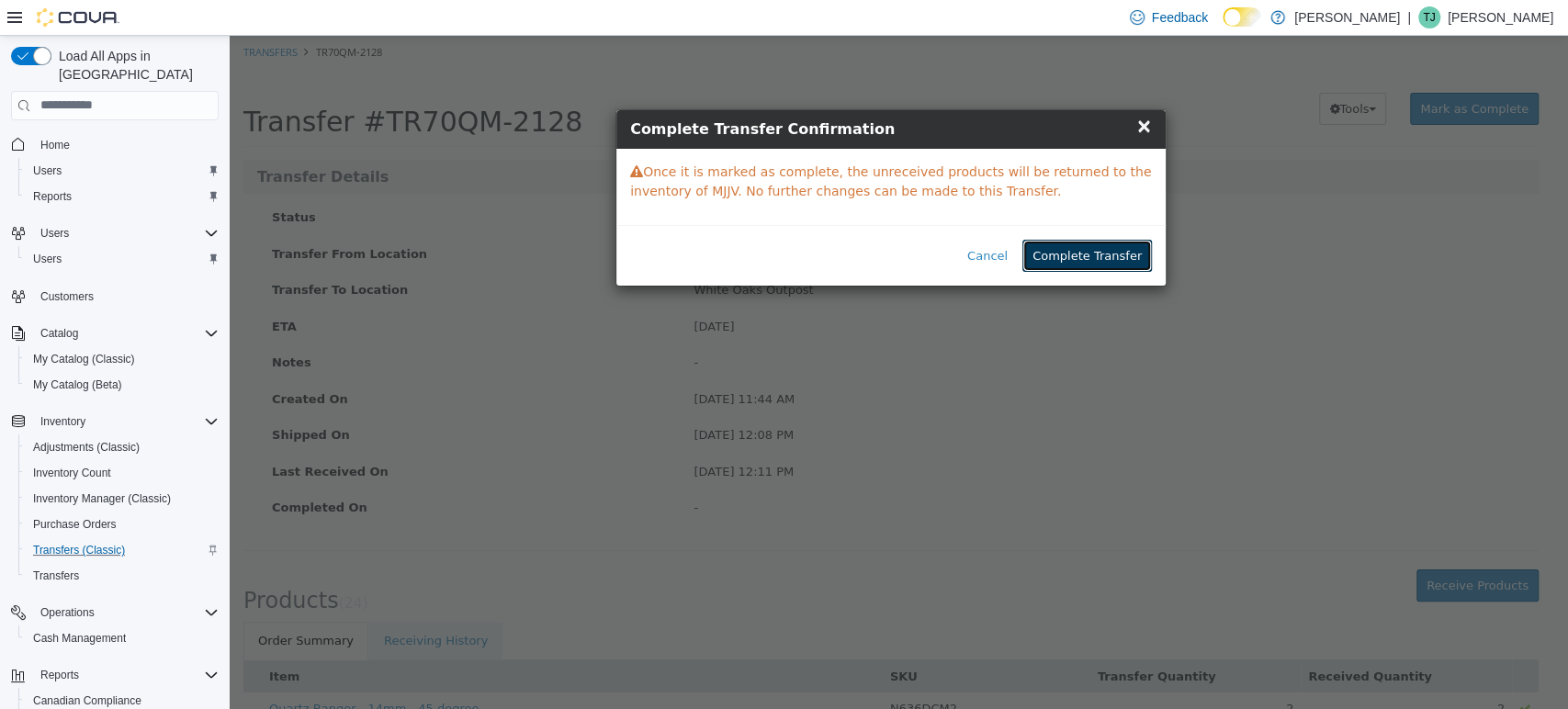
click at [1131, 251] on button "Complete Transfer" at bounding box center [1087, 255] width 130 height 33
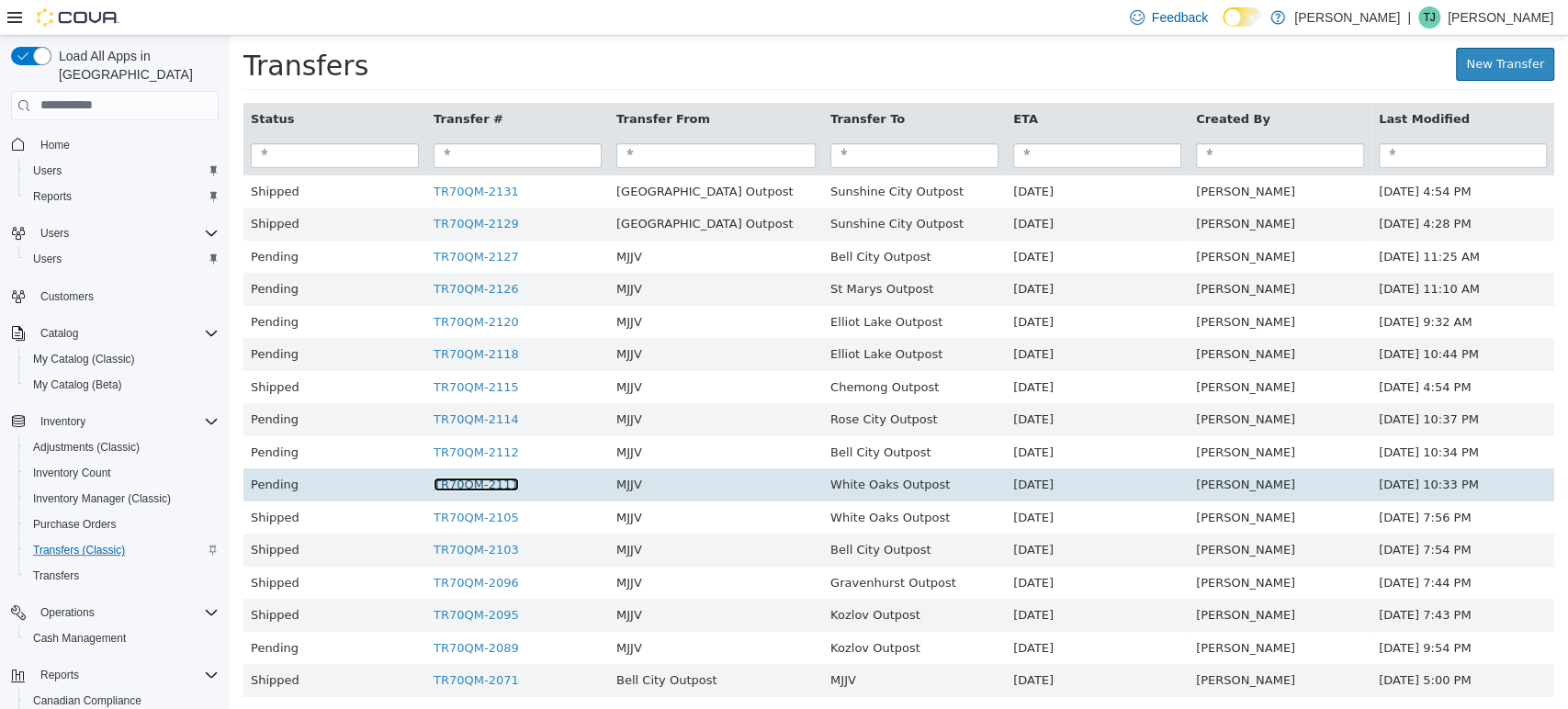
click at [497, 487] on link "TR70QM-2111" at bounding box center [476, 484] width 86 height 14
click at [497, 487] on html "× Transfer TR70QM-2128 completed. Transfers New Transfer Status Transfer # Tran…" at bounding box center [899, 375] width 1338 height 681
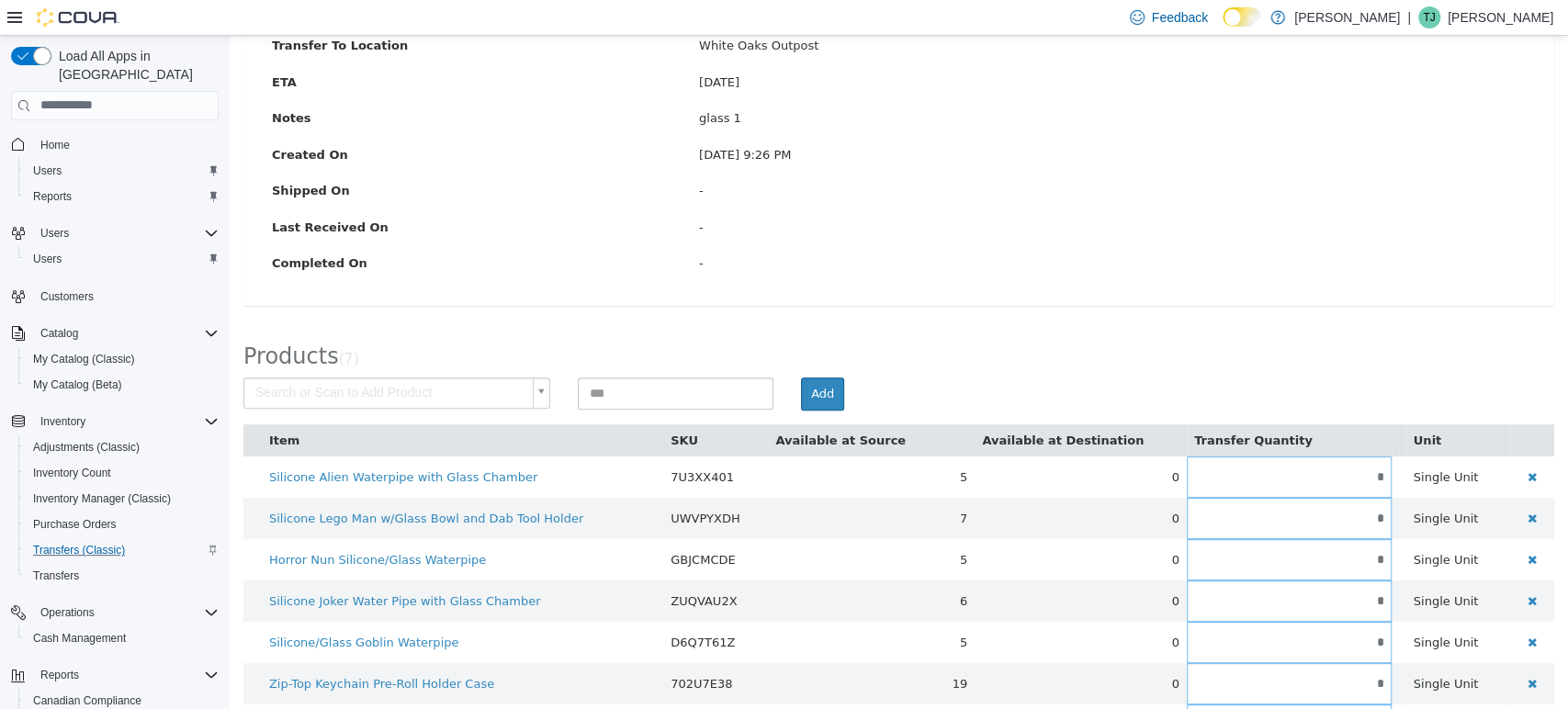
scroll to position [314, 0]
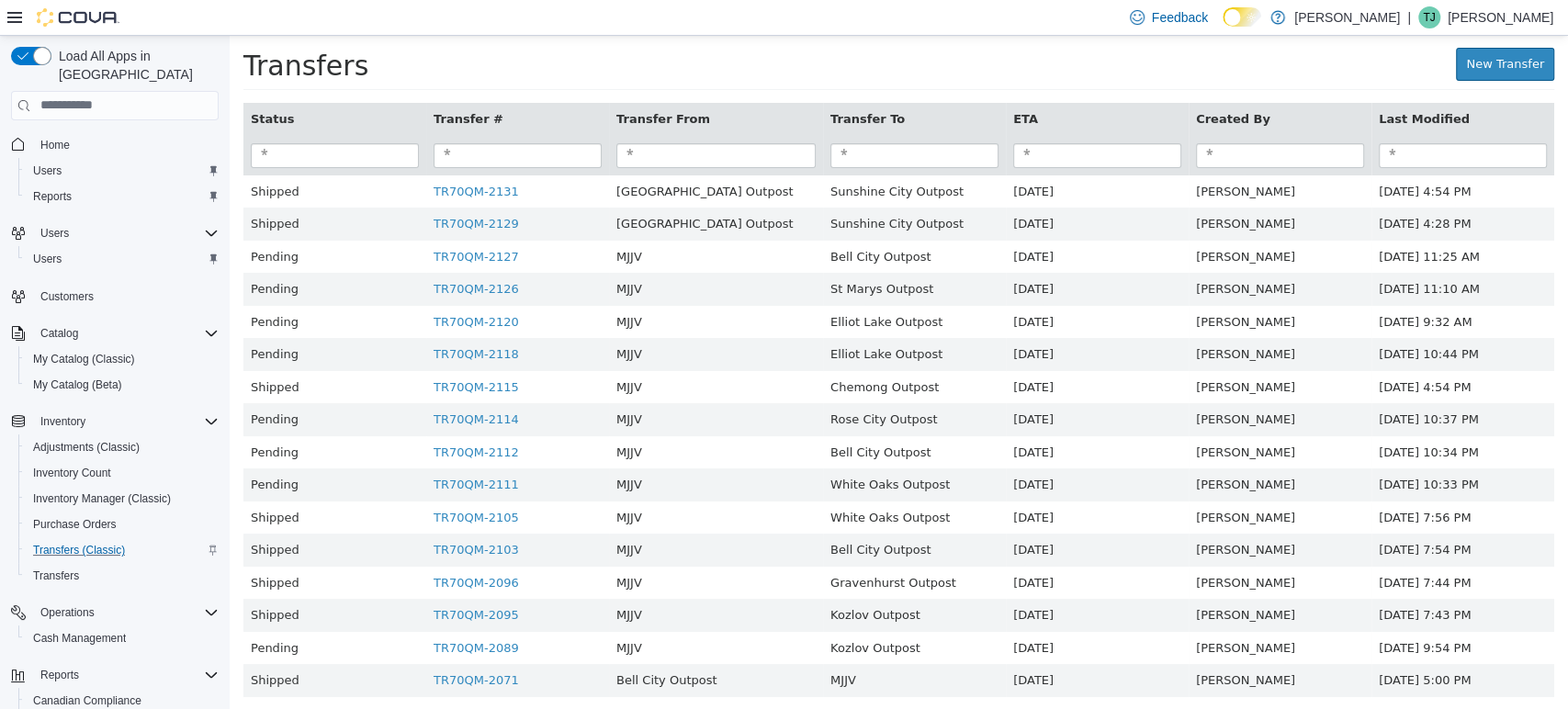
scroll to position [8, 0]
